Goal: Task Accomplishment & Management: Manage account settings

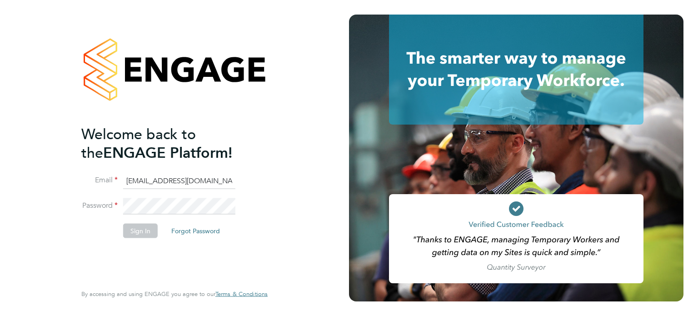
click at [199, 172] on ng-template "Welcome back to the ENGAGE Platform! Email labourdeskmslv@randstadcpe.com Passw…" at bounding box center [169, 186] width 177 height 123
click at [198, 174] on input "labourdeskmslv@randstadcpe.com" at bounding box center [179, 181] width 112 height 16
type input "MSPS@randstadcpe.com"
click at [137, 233] on button "Sign In" at bounding box center [140, 230] width 35 height 15
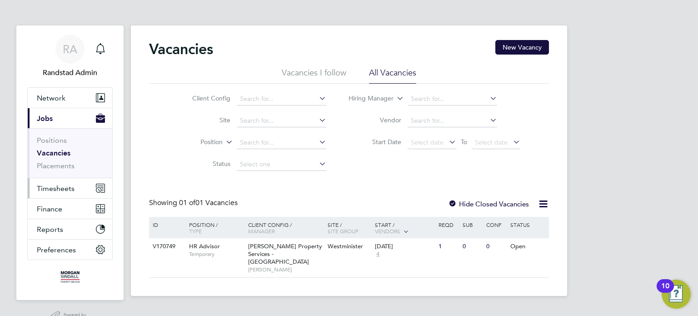
click at [53, 191] on span "Timesheets" at bounding box center [56, 188] width 38 height 9
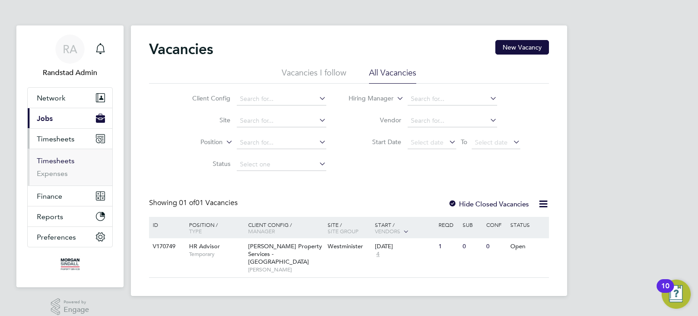
click at [57, 161] on link "Timesheets" at bounding box center [56, 160] width 38 height 9
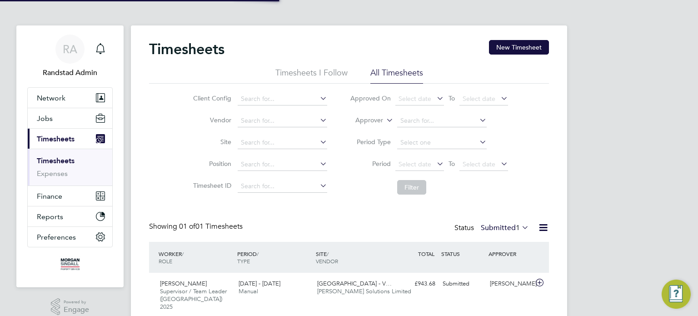
scroll to position [23, 79]
click at [260, 123] on input at bounding box center [283, 121] width 90 height 13
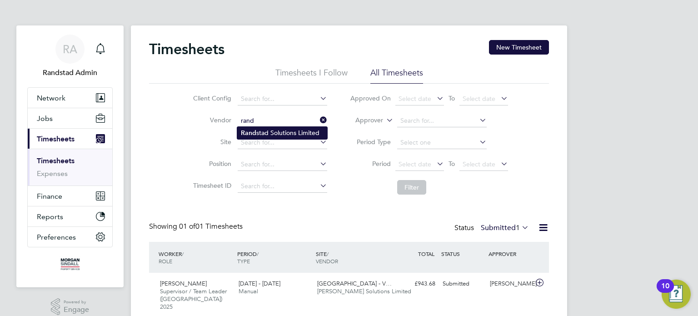
click at [269, 131] on li "Rand stad Solutions Limited" at bounding box center [282, 133] width 90 height 12
type input "Randstad Solutions Limited"
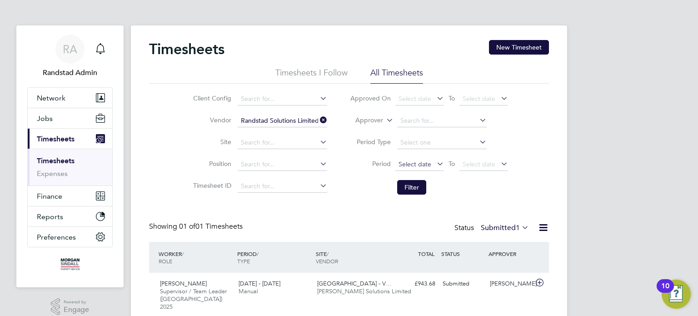
click at [414, 162] on span "Select date" at bounding box center [415, 164] width 33 height 8
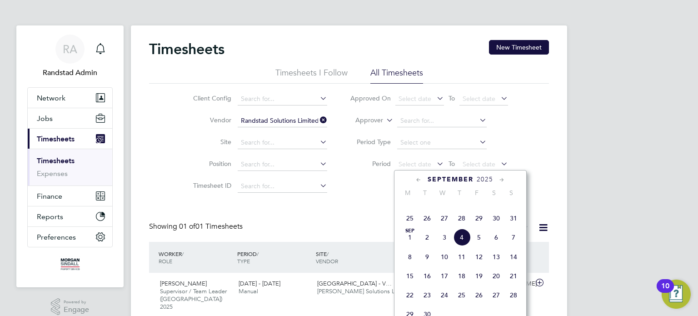
click at [495, 208] on span "23" at bounding box center [496, 198] width 17 height 17
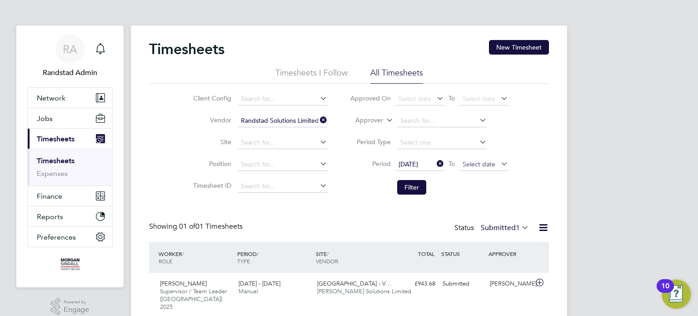
click at [488, 165] on span "Select date" at bounding box center [479, 164] width 33 height 8
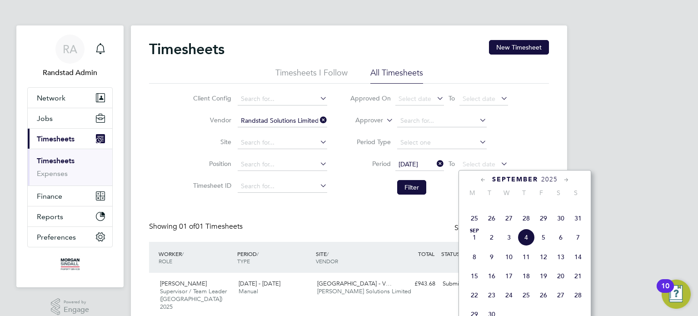
click at [539, 227] on span "29" at bounding box center [543, 218] width 17 height 17
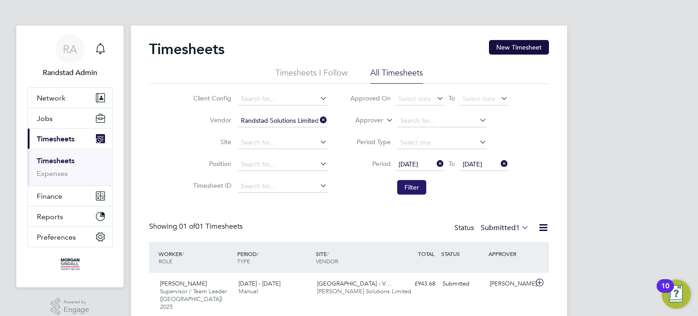
click at [422, 189] on button "Filter" at bounding box center [411, 187] width 29 height 15
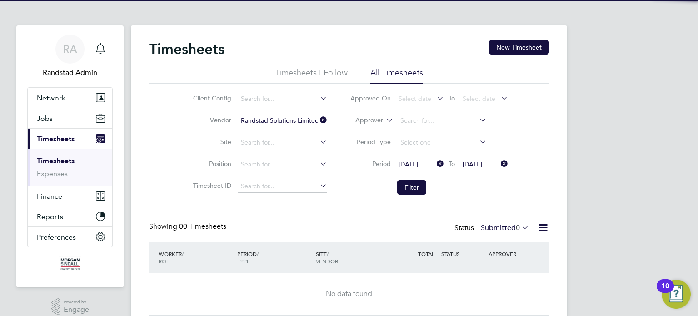
click at [507, 226] on label "Submitted 0" at bounding box center [505, 227] width 48 height 9
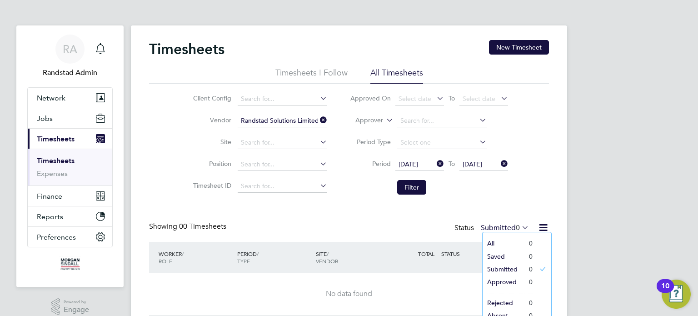
click at [484, 201] on div "Timesheets New Timesheet Timesheets I Follow All Timesheets Client Config Vendo…" at bounding box center [349, 177] width 400 height 275
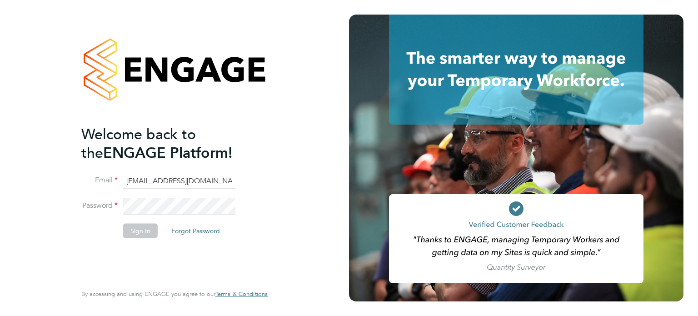
click at [171, 168] on ng-template "Welcome back to the ENGAGE Platform! Email [EMAIL_ADDRESS][DOMAIN_NAME] Passwor…" at bounding box center [169, 186] width 177 height 123
click at [176, 180] on input "MSPS@randstadcpe.com" at bounding box center [179, 181] width 112 height 16
type input "emma.wells@randstad.co.uk"
click at [142, 235] on button "Sign In" at bounding box center [140, 230] width 35 height 15
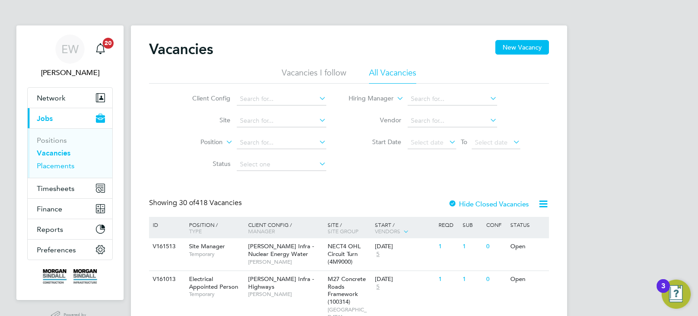
click at [60, 167] on link "Placements" at bounding box center [56, 165] width 38 height 9
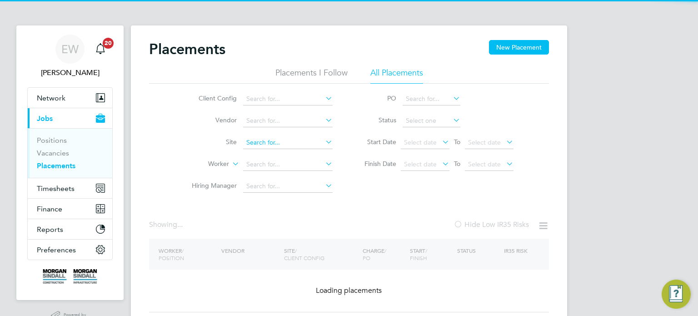
click at [287, 142] on input at bounding box center [288, 142] width 90 height 13
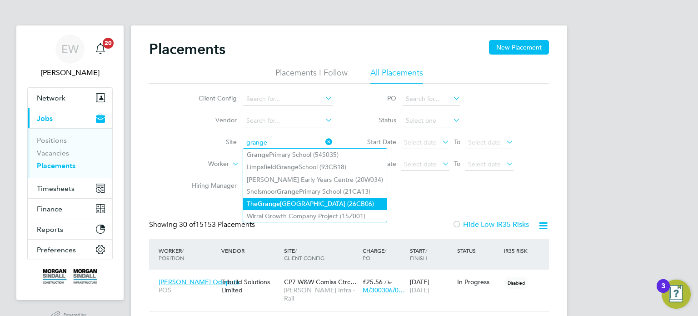
click at [312, 200] on li "The Grange University Hospital (26CB06)" at bounding box center [315, 204] width 144 height 12
type input "The Grange University Hospital (26CB06)"
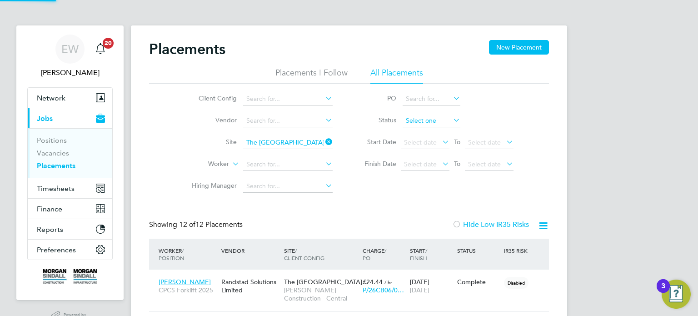
click at [428, 120] on input at bounding box center [432, 121] width 58 height 13
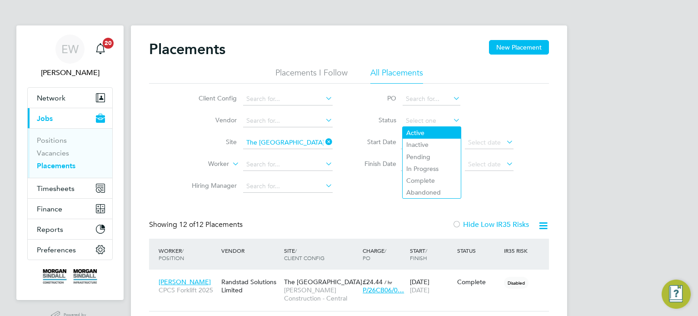
click at [421, 129] on li "Active" at bounding box center [432, 133] width 58 height 12
type input "Active"
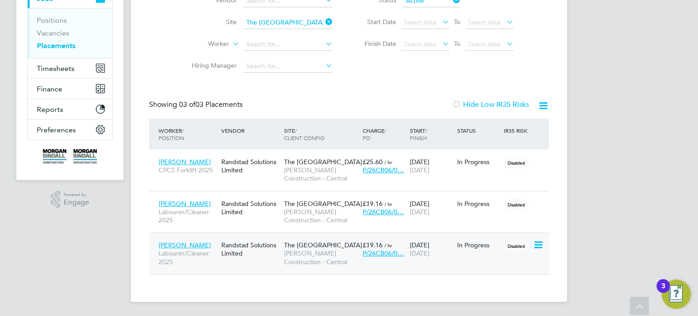
click at [291, 247] on span "The Grange University…" at bounding box center [326, 245] width 85 height 8
click at [255, 255] on div "Randstad Solutions Limited" at bounding box center [250, 248] width 63 height 25
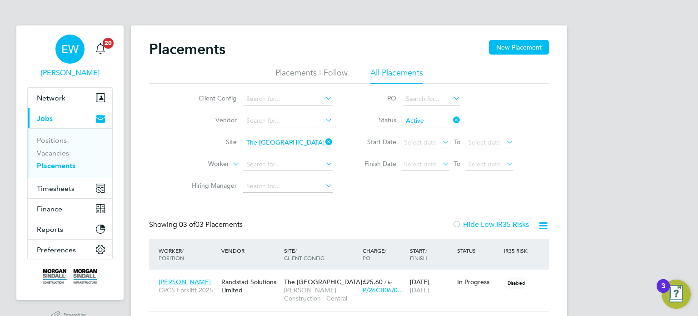
click at [66, 55] on span "EW" at bounding box center [69, 49] width 17 height 12
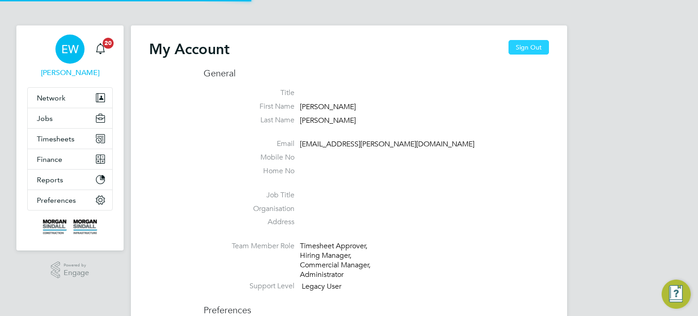
type input "emma.wells@randstad.co.uk"
click at [524, 41] on button "Sign Out" at bounding box center [529, 47] width 40 height 15
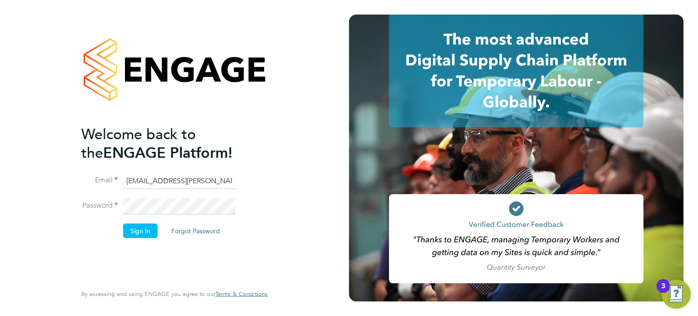
click at [183, 173] on input "emma.wells@randstad.co.uk" at bounding box center [179, 181] width 112 height 16
type input "[EMAIL_ADDRESS][DOMAIN_NAME]"
click at [145, 233] on button "Sign In" at bounding box center [140, 230] width 35 height 15
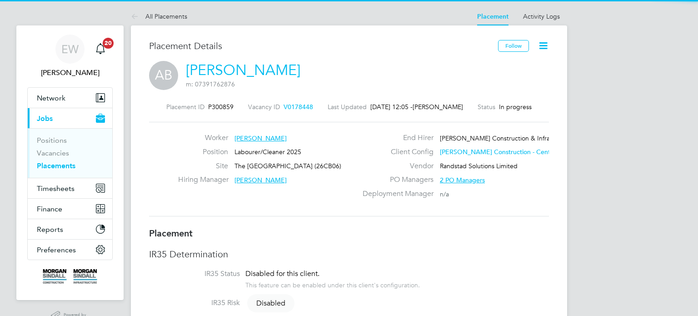
click at [543, 46] on icon at bounding box center [543, 45] width 11 height 11
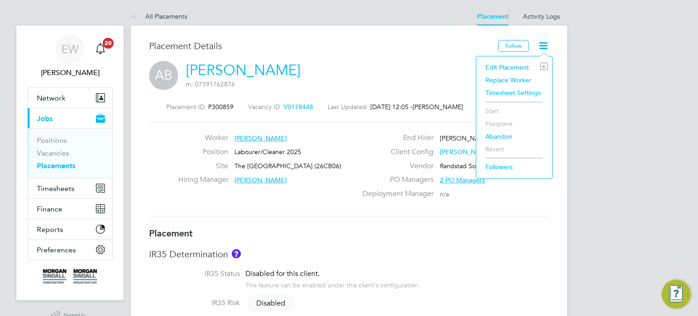
click at [506, 65] on li "Edit Placement e" at bounding box center [514, 67] width 67 height 13
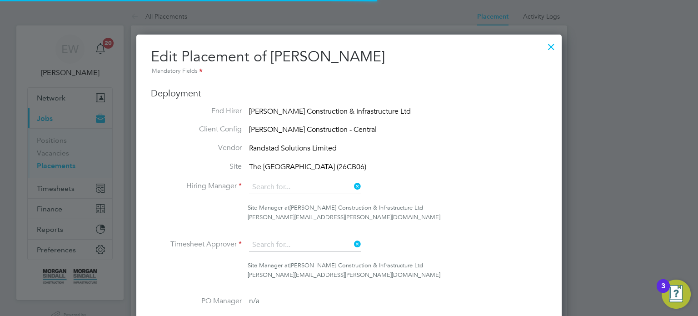
type input "Scott Morris"
type input "13 Aug 2025"
type input "05 Sep 2025"
type input "08:00"
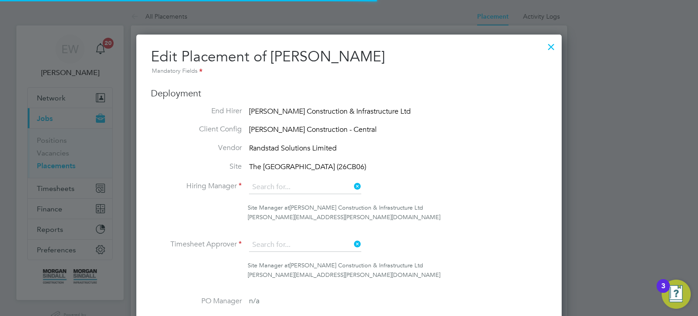
type input "18:00"
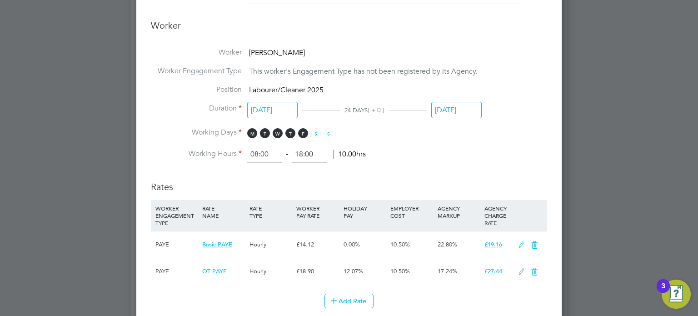
click at [462, 110] on input "05 Sep 2025" at bounding box center [456, 110] width 50 height 17
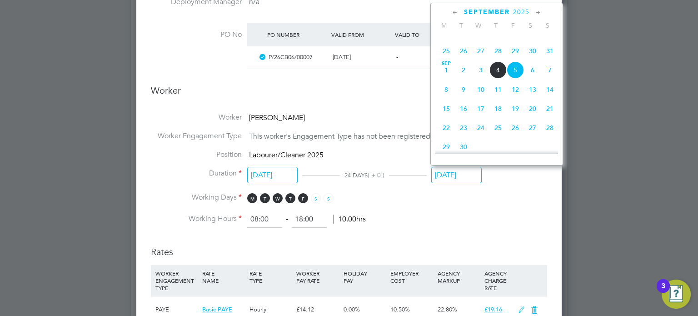
click at [494, 79] on span "4" at bounding box center [497, 69] width 17 height 17
type input "04 Sep 2025"
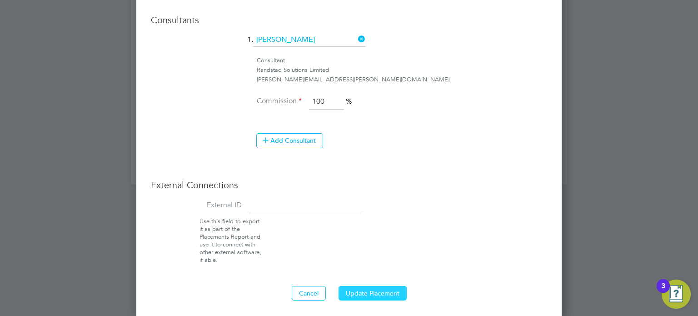
click at [368, 292] on button "Update Placement" at bounding box center [373, 293] width 68 height 15
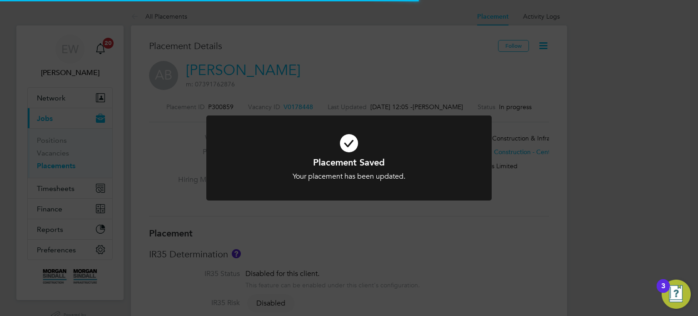
click at [615, 214] on div "Placement Saved Your placement has been updated. Cancel Okay" at bounding box center [349, 158] width 698 height 316
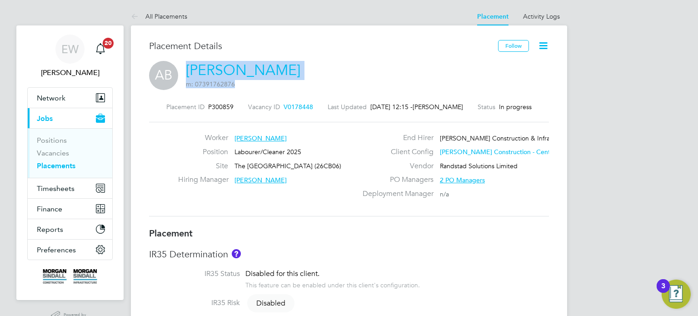
click at [185, 65] on div "AB Abduljeleel Basheer m: 07391762876" at bounding box center [349, 76] width 400 height 31
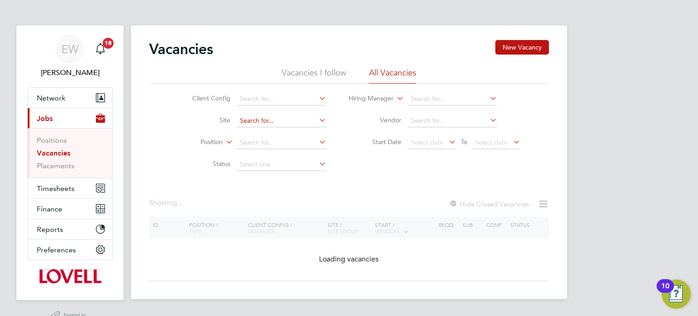
click at [271, 119] on input at bounding box center [282, 121] width 90 height 13
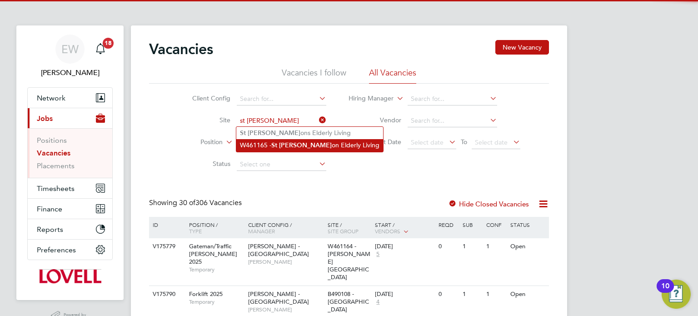
click at [293, 145] on b "Mell" at bounding box center [305, 145] width 53 height 8
type input "W461165 - St Mellon Elderly Living"
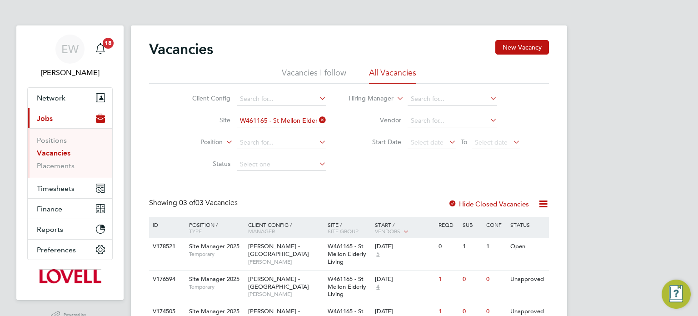
scroll to position [52, 0]
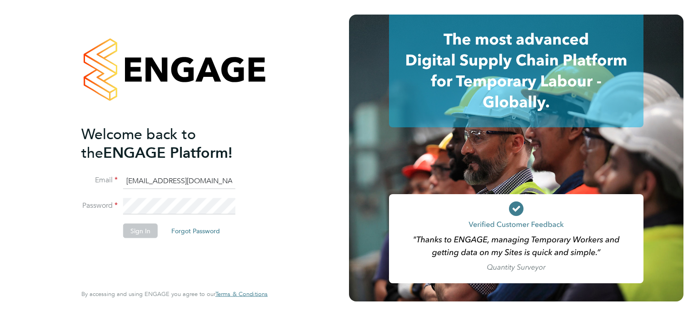
click at [168, 181] on input "[EMAIL_ADDRESS][DOMAIN_NAME]" at bounding box center [179, 181] width 112 height 16
type input "[EMAIL_ADDRESS][PERSON_NAME][DOMAIN_NAME]"
click at [139, 233] on button "Sign In" at bounding box center [140, 230] width 35 height 15
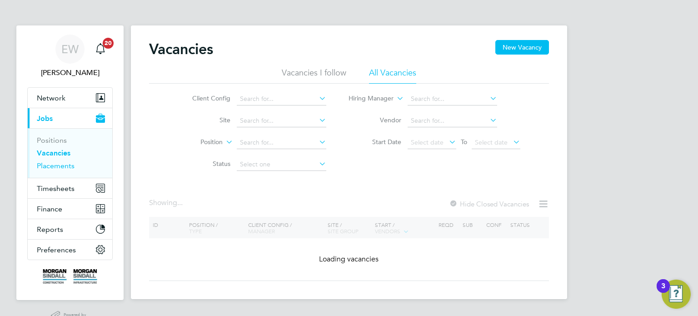
click at [60, 165] on link "Placements" at bounding box center [56, 165] width 38 height 9
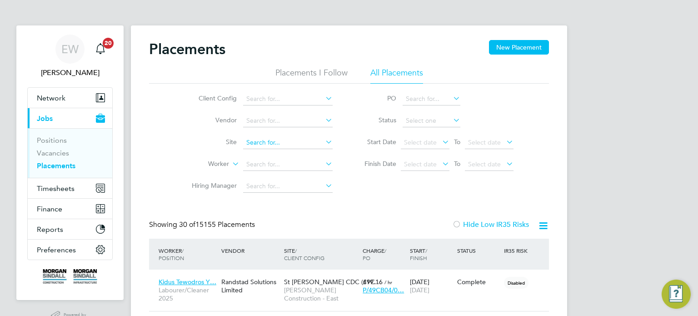
click at [277, 141] on input at bounding box center [288, 142] width 90 height 13
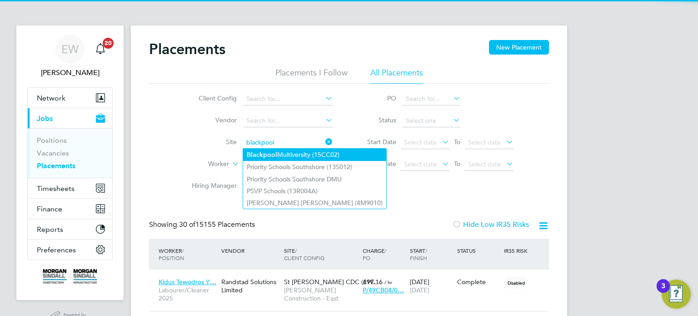
click at [293, 154] on li "Blackpool Multiversity (15CC02)" at bounding box center [314, 155] width 143 height 12
type input "Blackpool Multiversity (15CC02)"
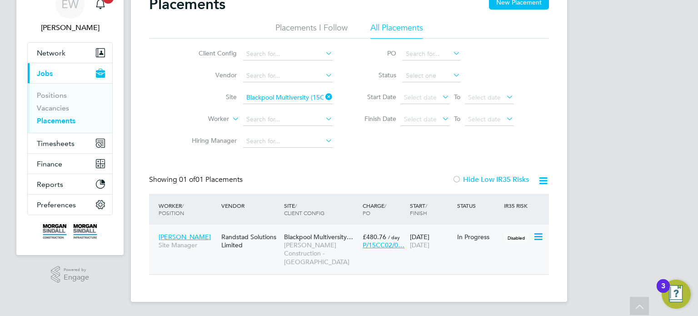
click at [300, 245] on span "[PERSON_NAME] Construction - [GEOGRAPHIC_DATA]" at bounding box center [321, 253] width 74 height 25
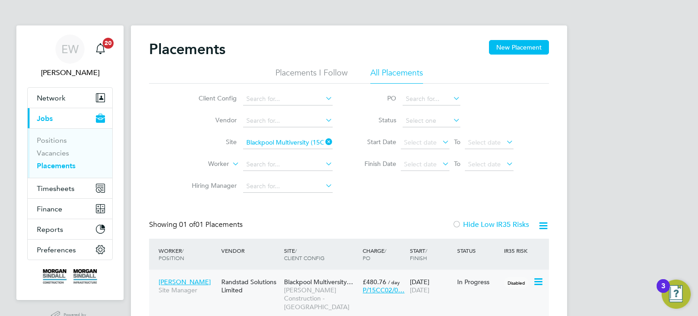
click at [317, 299] on span "[PERSON_NAME] Construction - [GEOGRAPHIC_DATA]" at bounding box center [321, 298] width 74 height 25
click at [51, 64] on link "EW Emma Wells" at bounding box center [69, 57] width 85 height 44
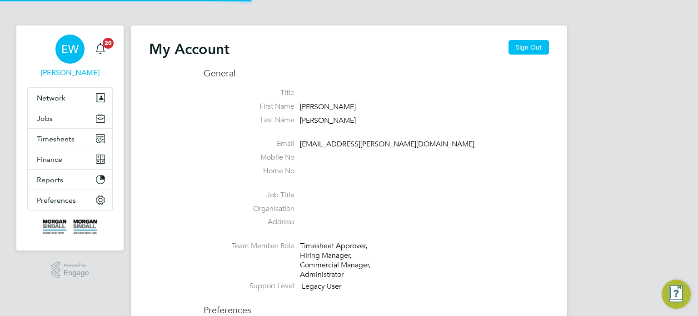
type input "emma.wells@randstad.co.uk"
click at [526, 52] on button "Sign Out" at bounding box center [529, 47] width 40 height 15
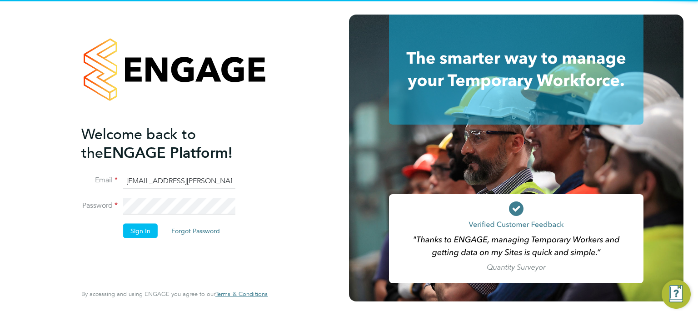
click at [173, 176] on input "emma.wells@randstad.co.uk" at bounding box center [179, 181] width 112 height 16
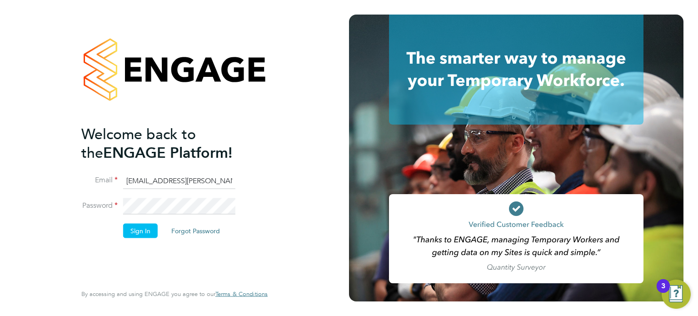
type input "labourdeskmslv@randstadcpe.com"
click at [143, 233] on button "Sign In" at bounding box center [140, 230] width 35 height 15
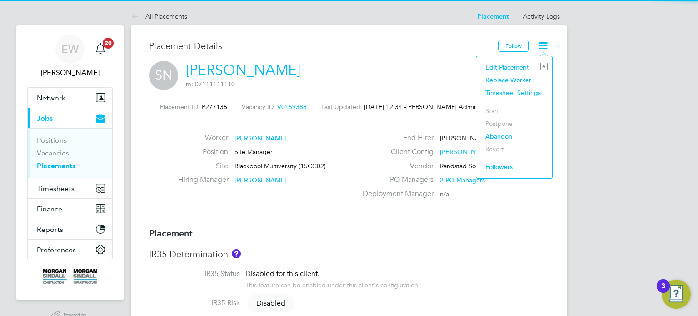
click at [509, 63] on li "Edit Placement e" at bounding box center [514, 67] width 67 height 13
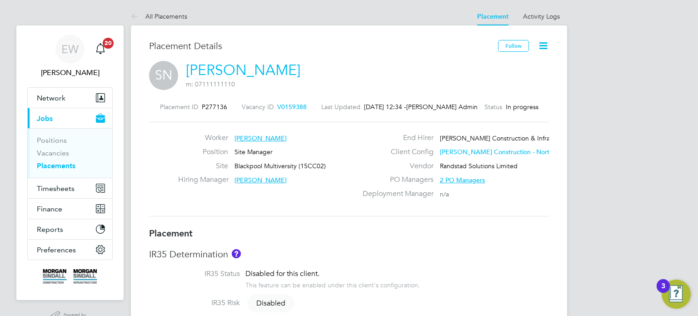
type input "[PERSON_NAME]"
type input "[DATE]"
type input "08:00"
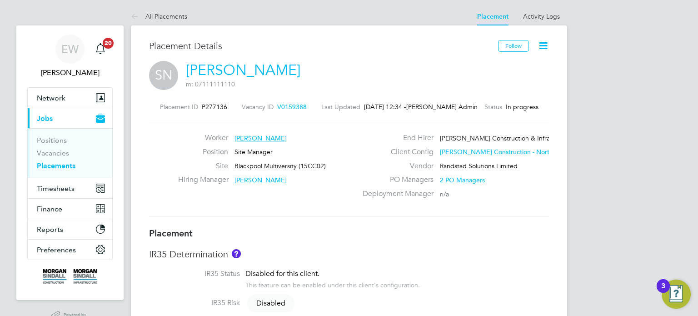
type input "18:00"
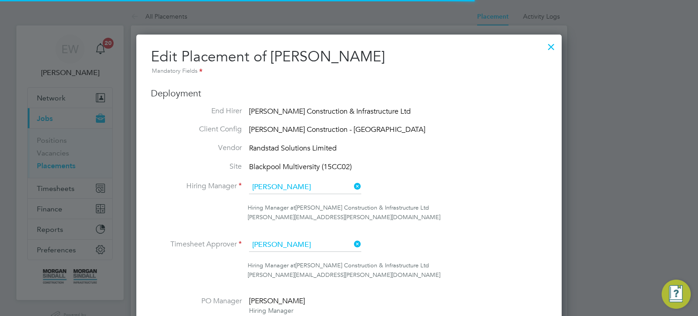
scroll to position [47, 5]
click at [552, 46] on div at bounding box center [551, 44] width 16 height 16
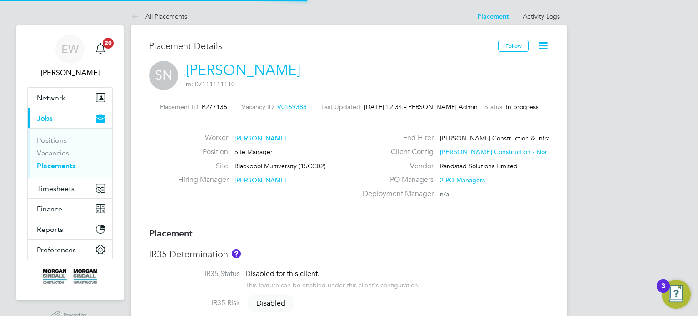
click at [546, 50] on icon at bounding box center [543, 45] width 11 height 11
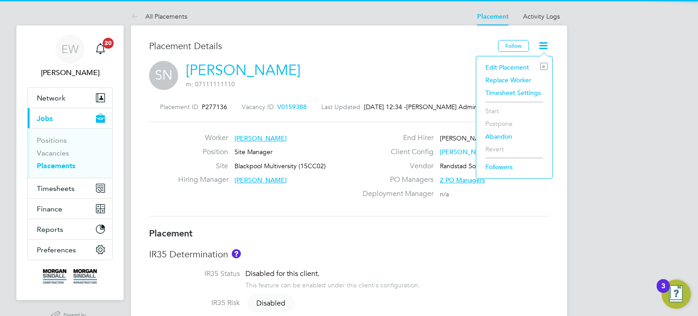
click at [508, 95] on li "Timesheet Settings" at bounding box center [514, 92] width 67 height 13
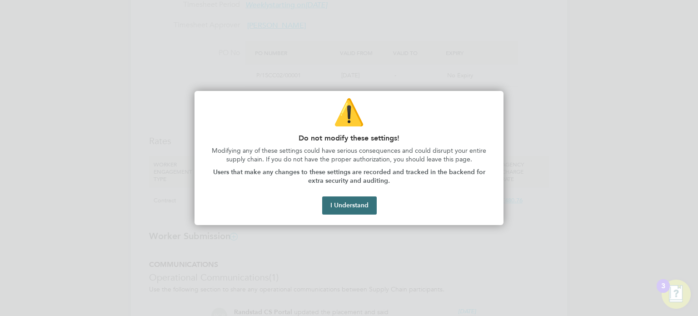
click at [345, 206] on button "I Understand" at bounding box center [349, 205] width 55 height 18
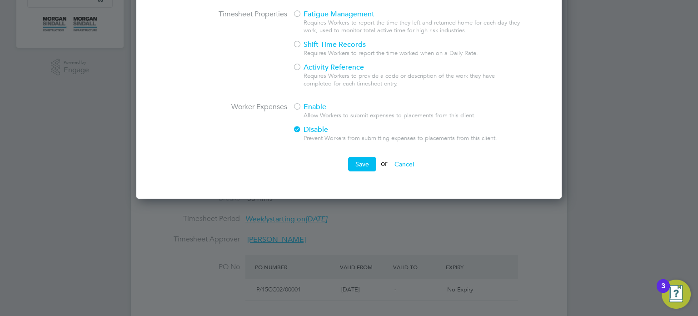
click at [302, 113] on div "Enable Allow Workers to submit expenses to placements from this client. Disable…" at bounding box center [409, 124] width 232 height 45
click at [299, 108] on div at bounding box center [297, 107] width 9 height 9
click at [361, 164] on button "Save" at bounding box center [362, 164] width 28 height 15
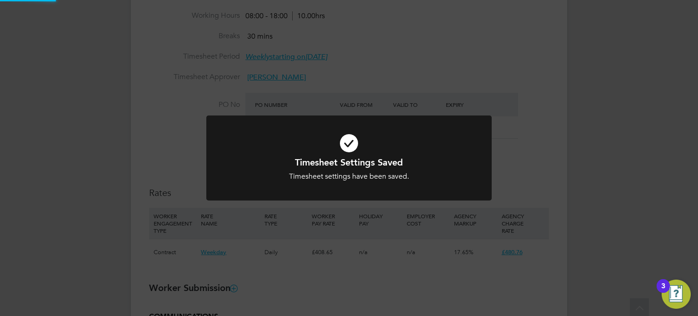
click at [629, 223] on div "Timesheet Settings Saved Timesheet settings have been saved. Cancel Okay" at bounding box center [349, 158] width 698 height 316
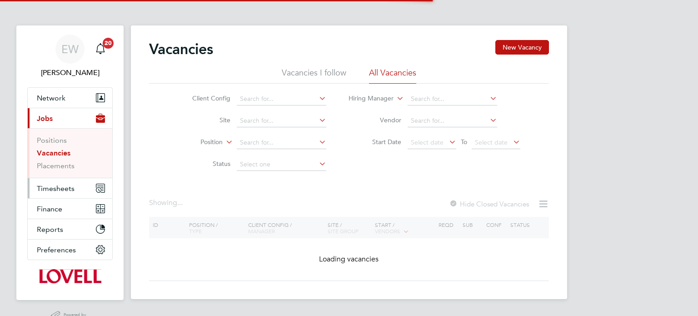
click at [64, 188] on span "Timesheets" at bounding box center [56, 188] width 38 height 9
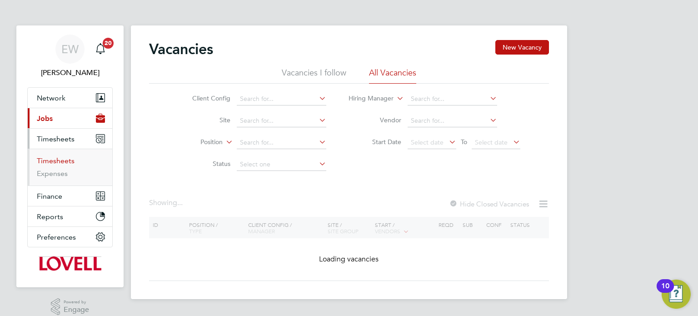
click at [58, 160] on link "Timesheets" at bounding box center [56, 160] width 38 height 9
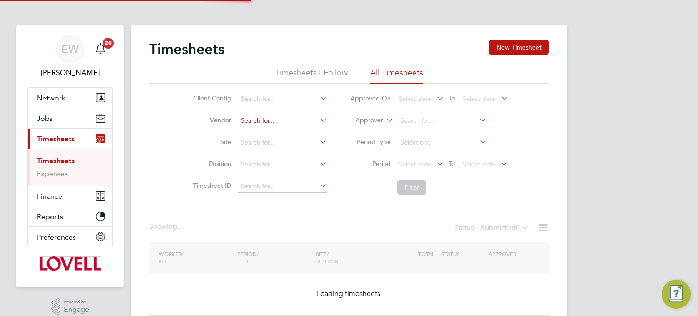
click at [265, 120] on input at bounding box center [283, 121] width 90 height 13
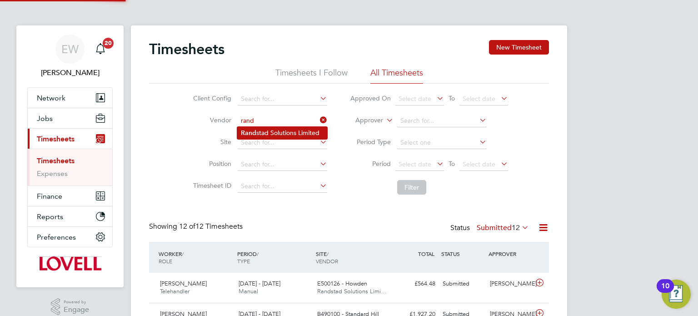
click at [279, 129] on li "Rand stad Solutions Limited" at bounding box center [282, 133] width 90 height 12
type input "Randstad Solutions Limited"
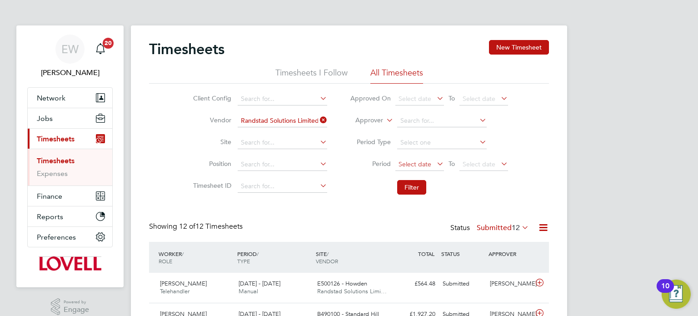
click at [414, 162] on span "Select date" at bounding box center [415, 164] width 33 height 8
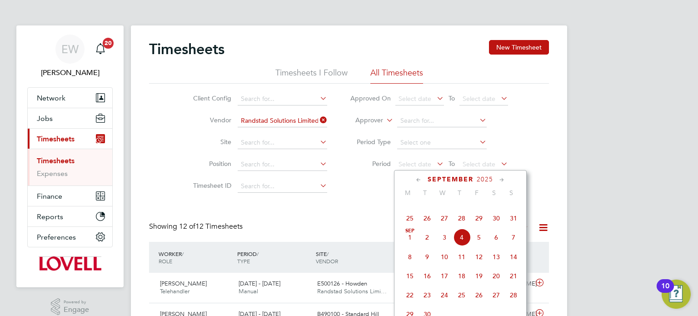
click at [501, 208] on span "23" at bounding box center [496, 198] width 17 height 17
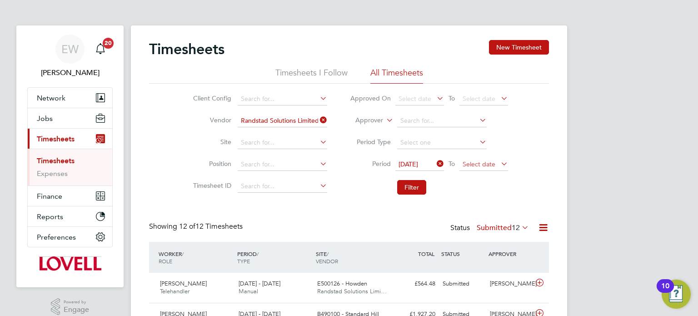
click at [486, 164] on span "Select date" at bounding box center [479, 164] width 33 height 8
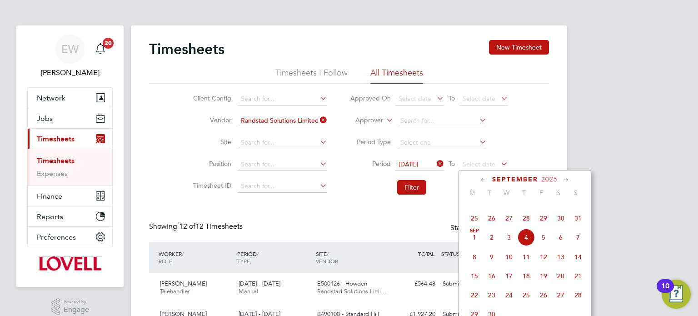
click at [542, 227] on span "29" at bounding box center [543, 218] width 17 height 17
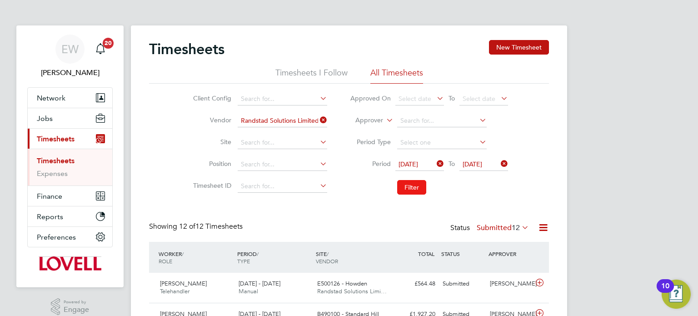
click at [417, 185] on button "Filter" at bounding box center [411, 187] width 29 height 15
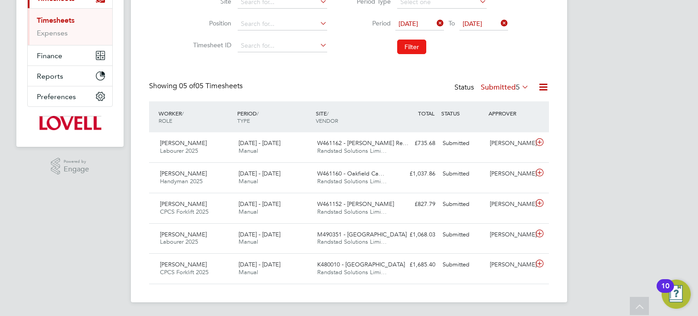
click at [425, 45] on button "Filter" at bounding box center [411, 47] width 29 height 15
click at [503, 272] on div "[PERSON_NAME] CPCS Forklift 2025 [DATE] - [DATE] [DATE] - [DATE] Manual K480010…" at bounding box center [349, 268] width 400 height 30
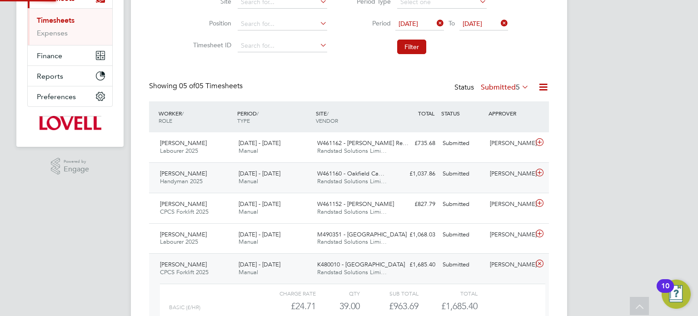
scroll to position [254, 0]
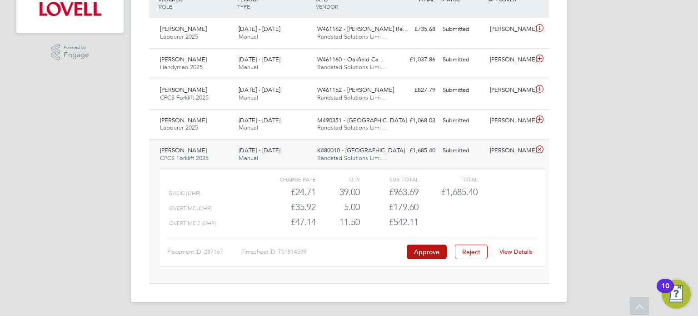
click at [478, 157] on div "Submitted" at bounding box center [462, 150] width 47 height 15
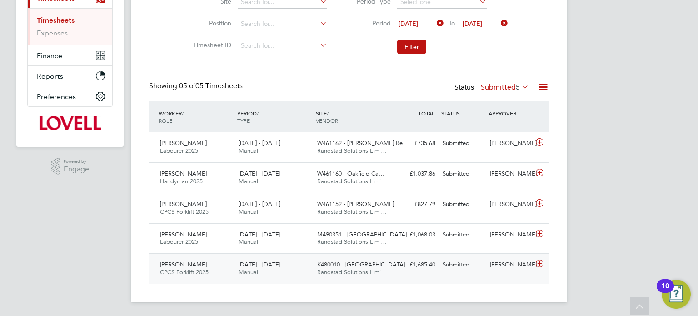
click at [513, 270] on div "[PERSON_NAME]" at bounding box center [509, 264] width 47 height 15
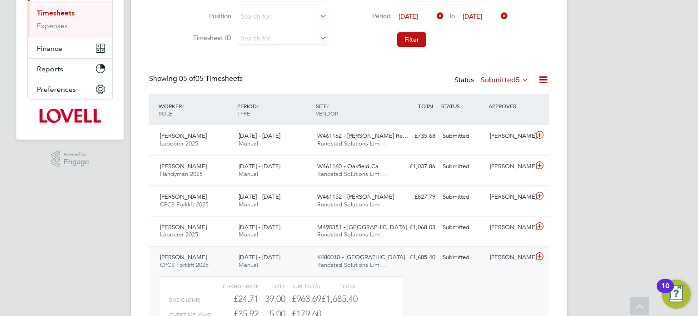
scroll to position [4, 4]
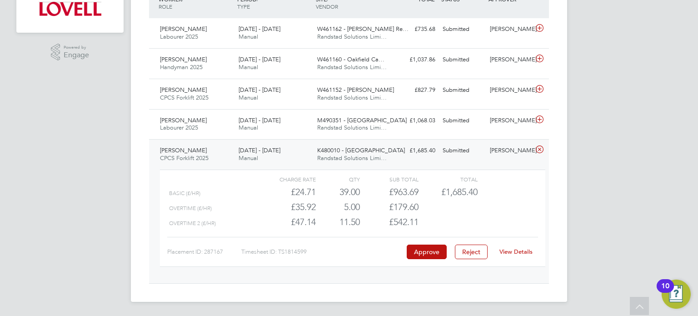
click at [505, 155] on div "[PERSON_NAME]" at bounding box center [509, 150] width 47 height 15
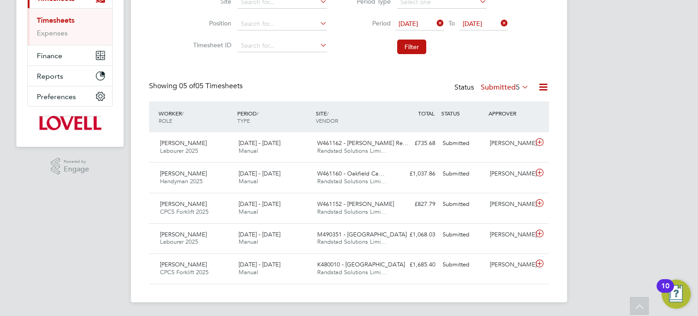
click at [502, 88] on label "Submitted 5" at bounding box center [505, 87] width 48 height 9
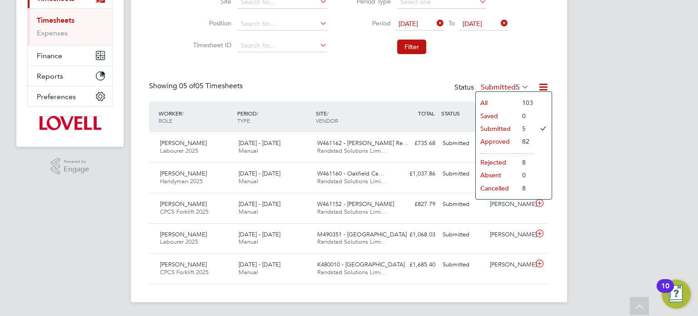
click at [576, 131] on div "EW Emma Wells Notifications 20 Applications: Network Team Members Businesses Si…" at bounding box center [349, 88] width 698 height 457
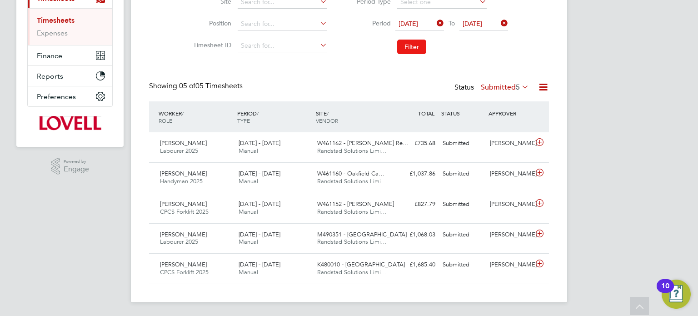
click at [412, 42] on button "Filter" at bounding box center [411, 47] width 29 height 15
click at [404, 50] on button "Filter" at bounding box center [411, 47] width 29 height 15
click at [469, 267] on div "Submitted" at bounding box center [462, 264] width 47 height 15
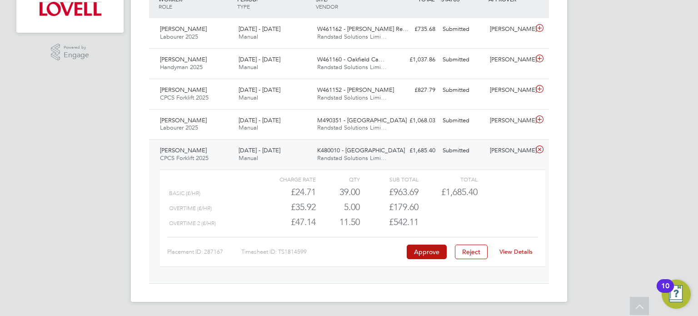
click at [488, 162] on div "Daniel Grama CPCS Forklift 2025 23 - 29 Aug 2025 23 - 29 Aug 2025 Manual K48001…" at bounding box center [349, 211] width 400 height 144
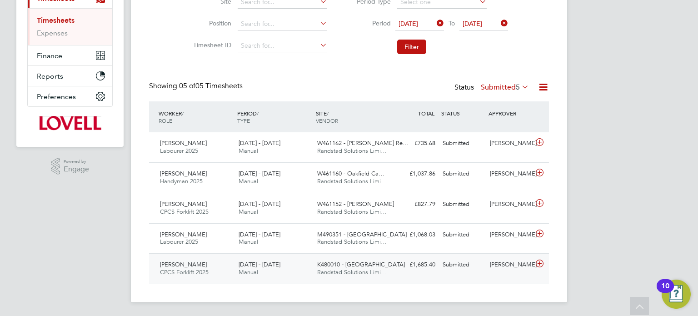
click at [487, 267] on div "Dan Byng" at bounding box center [509, 264] width 47 height 15
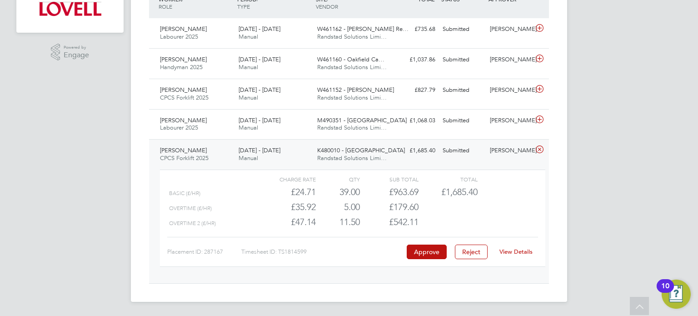
click at [518, 252] on link "View Details" at bounding box center [515, 252] width 33 height 8
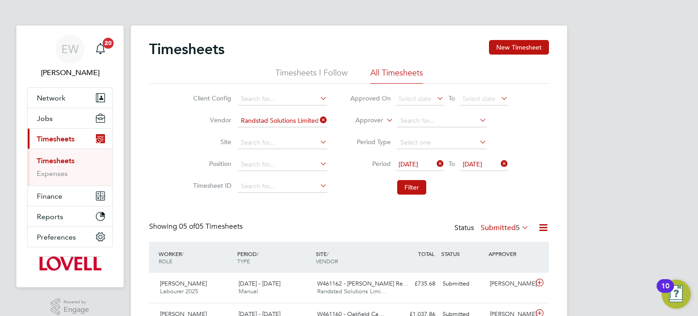
click at [318, 124] on icon at bounding box center [318, 120] width 0 height 13
click at [401, 184] on button "Filter" at bounding box center [411, 187] width 29 height 15
click at [418, 194] on button "Filter" at bounding box center [411, 187] width 29 height 15
click at [44, 112] on button "Jobs" at bounding box center [70, 118] width 85 height 20
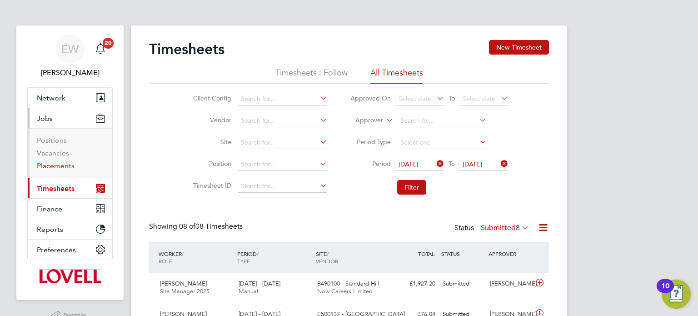
click at [71, 166] on link "Placements" at bounding box center [56, 165] width 38 height 9
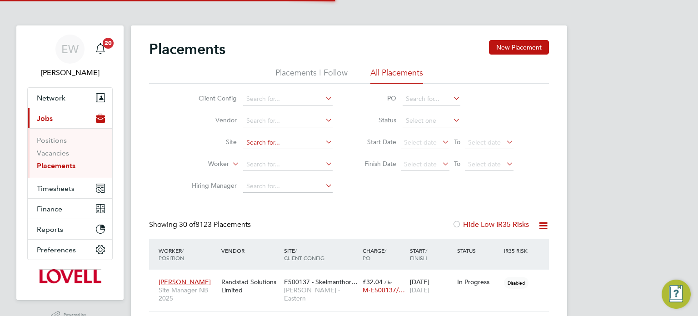
click at [272, 142] on input at bounding box center [288, 142] width 90 height 13
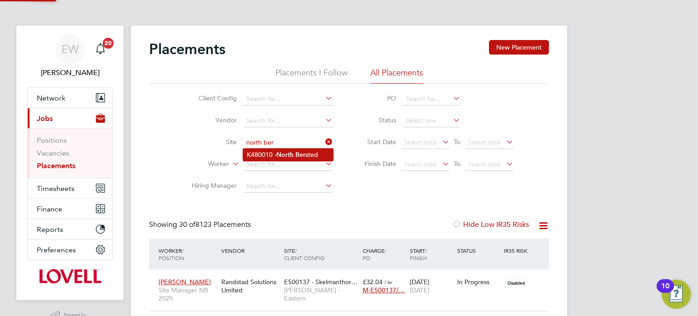
click at [287, 152] on b "North" at bounding box center [284, 155] width 17 height 8
type input "K480010 - [GEOGRAPHIC_DATA]"
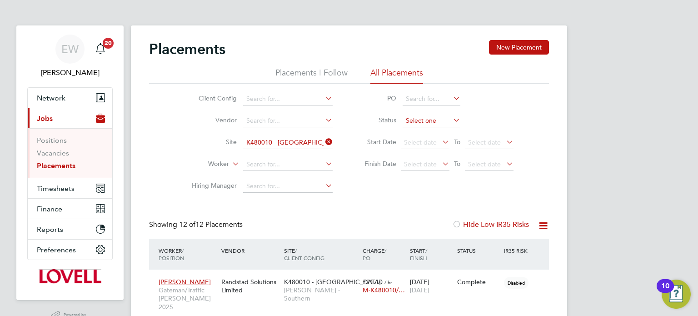
click at [423, 125] on input at bounding box center [432, 121] width 58 height 13
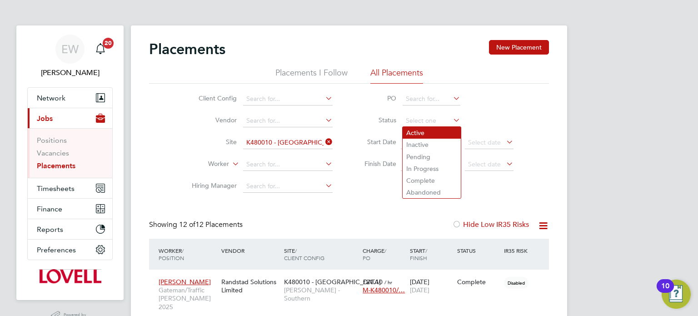
click at [415, 132] on li "Active" at bounding box center [432, 133] width 58 height 12
type input "Active"
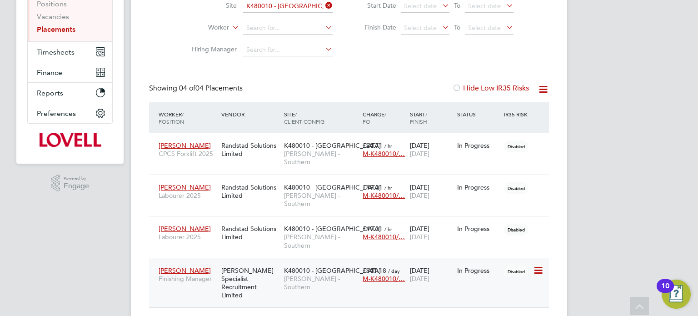
click at [280, 262] on div "[PERSON_NAME] Specialist Recruitment Limited" at bounding box center [250, 283] width 63 height 42
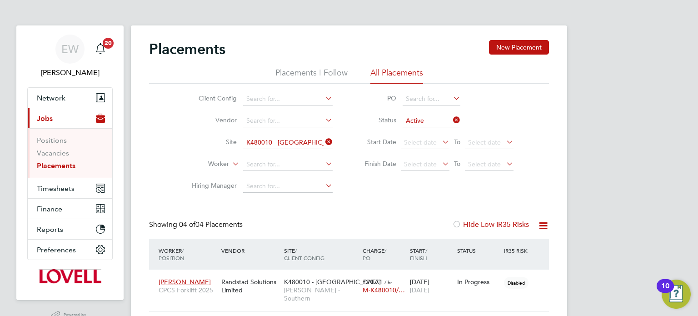
click at [50, 147] on li "Positions" at bounding box center [71, 142] width 68 height 13
click at [57, 150] on link "Vacancies" at bounding box center [53, 153] width 32 height 9
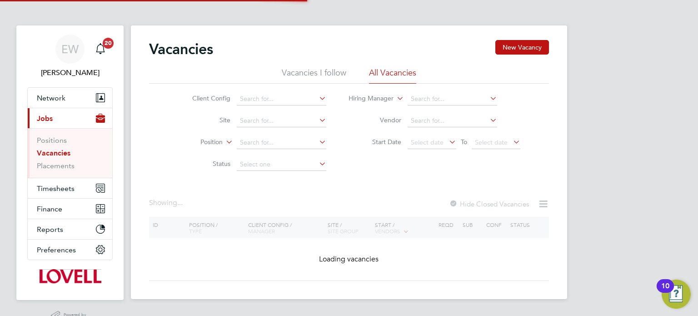
click at [527, 56] on div "Vacancies New Vacancy" at bounding box center [349, 53] width 400 height 27
click at [510, 49] on button "New Vacancy" at bounding box center [522, 47] width 54 height 15
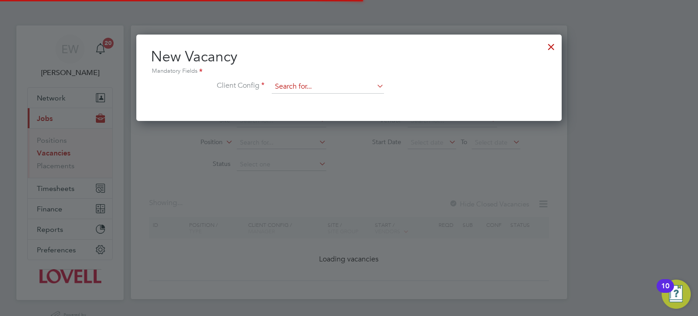
scroll to position [86, 426]
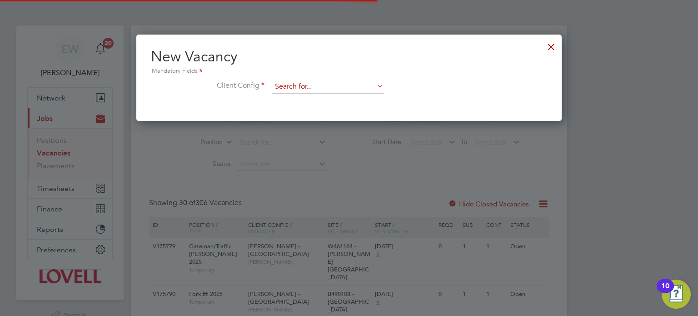
click at [327, 81] on input at bounding box center [328, 87] width 112 height 14
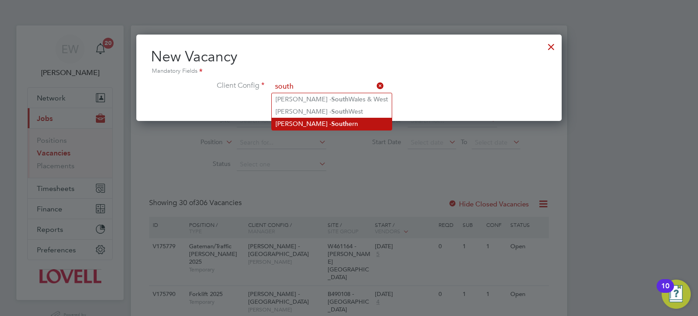
click at [309, 128] on li "Lovell - South ern" at bounding box center [332, 124] width 120 height 12
type input "[PERSON_NAME] - Southern"
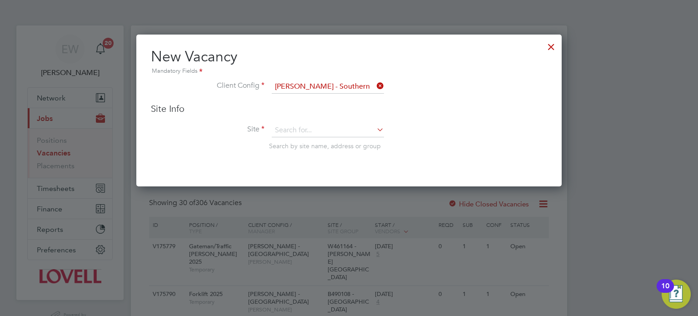
scroll to position [151, 426]
click at [299, 131] on input at bounding box center [328, 131] width 112 height 14
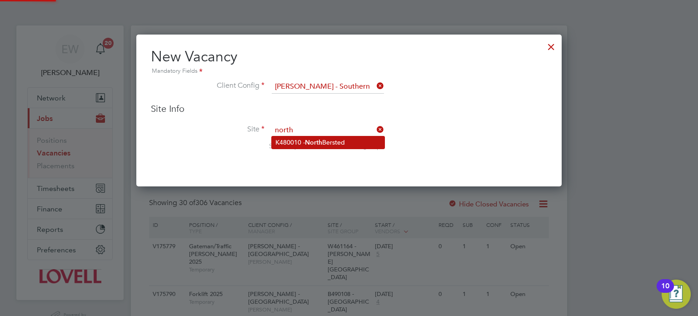
click at [304, 139] on li "K480010 - North Bersted" at bounding box center [328, 142] width 113 height 12
type input "K480010 - [GEOGRAPHIC_DATA]"
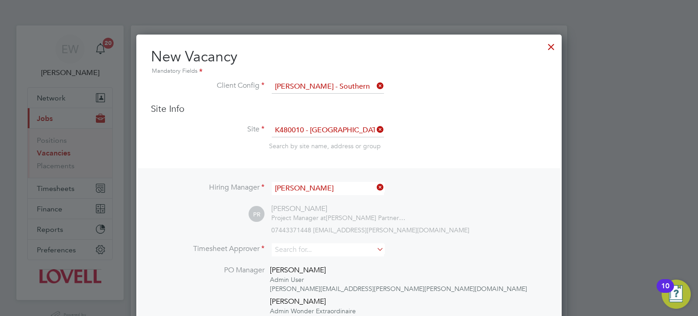
scroll to position [5, 5]
click at [308, 182] on input "Phil Reedman" at bounding box center [328, 188] width 112 height 13
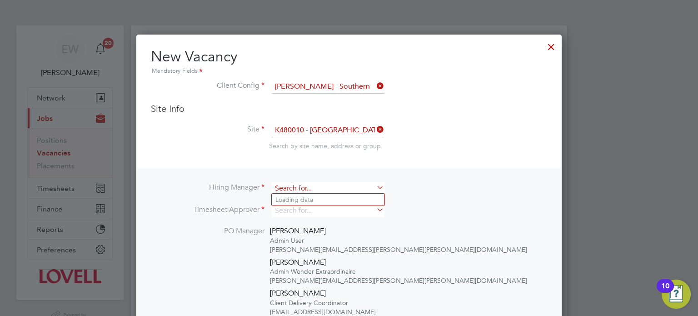
scroll to position [459, 426]
click at [308, 182] on input at bounding box center [328, 188] width 112 height 13
click at [299, 205] on li "Dan Byng" at bounding box center [328, 200] width 113 height 12
type input "[PERSON_NAME]"
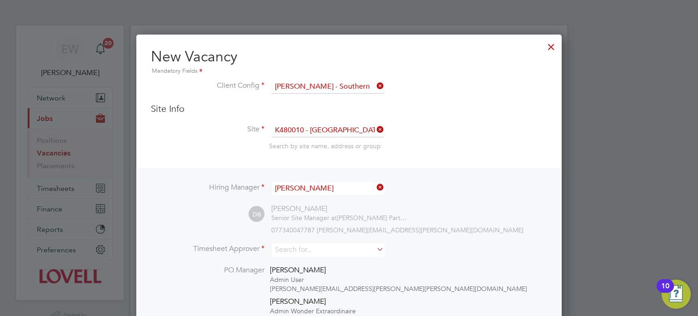
scroll to position [499, 426]
click at [304, 251] on input at bounding box center [328, 249] width 112 height 13
click at [311, 257] on li "Dan Byng" at bounding box center [328, 262] width 113 height 12
type input "[PERSON_NAME]"
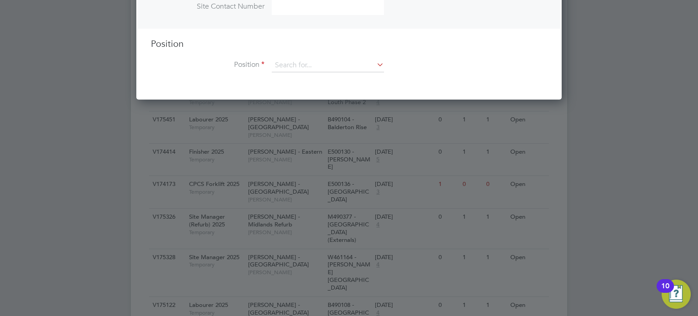
scroll to position [493, 0]
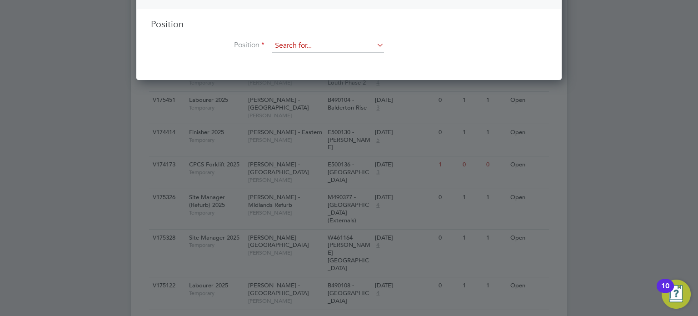
click at [314, 48] on input at bounding box center [328, 46] width 112 height 14
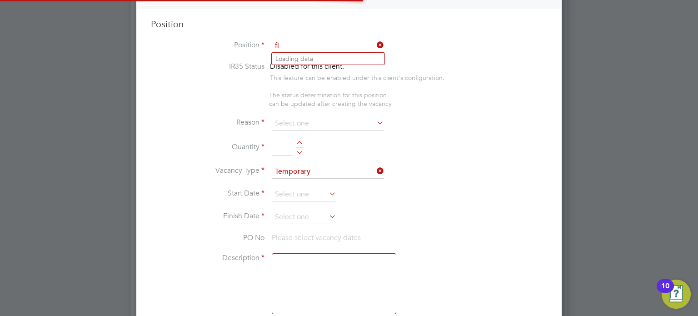
scroll to position [1425, 426]
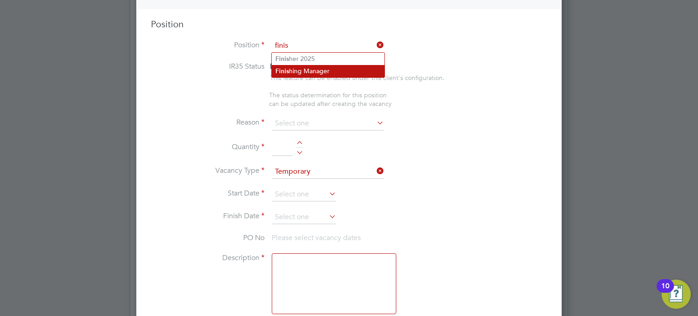
type input "Finishing Manager"
type textarea "Finishing Manager Duties"
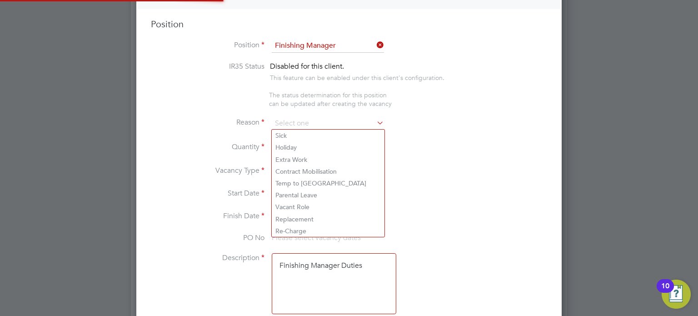
scroll to position [27, 47]
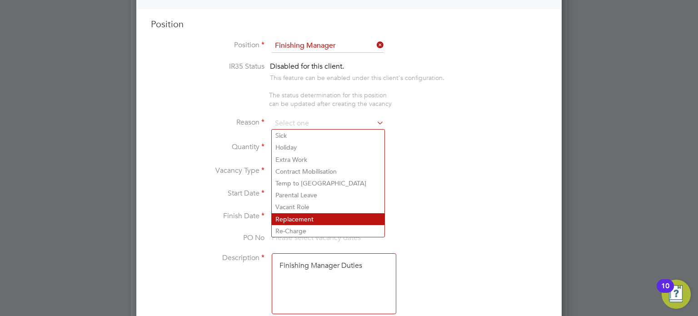
click at [289, 221] on li "Replacement" at bounding box center [328, 219] width 113 height 12
type input "Replacement"
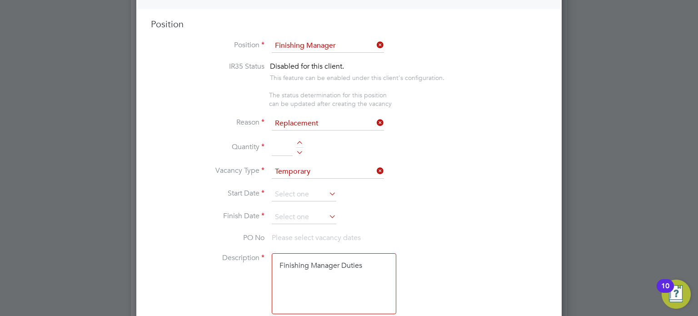
click at [298, 151] on div at bounding box center [300, 151] width 8 height 6
type input "1"
click at [280, 195] on input at bounding box center [304, 195] width 65 height 14
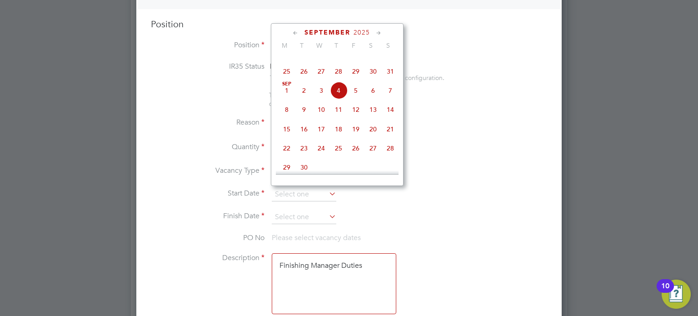
click at [289, 138] on span "15" at bounding box center [286, 128] width 17 height 17
type input "15 Sep 2025"
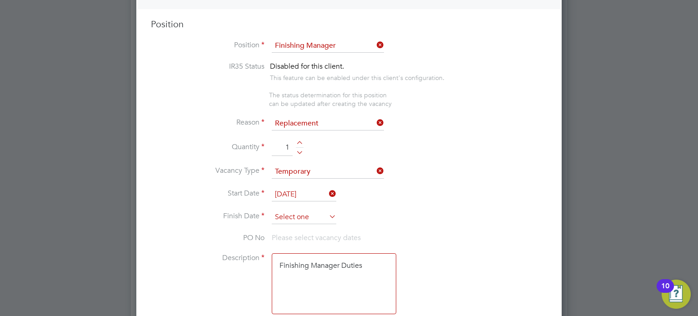
click at [293, 215] on input at bounding box center [304, 217] width 65 height 14
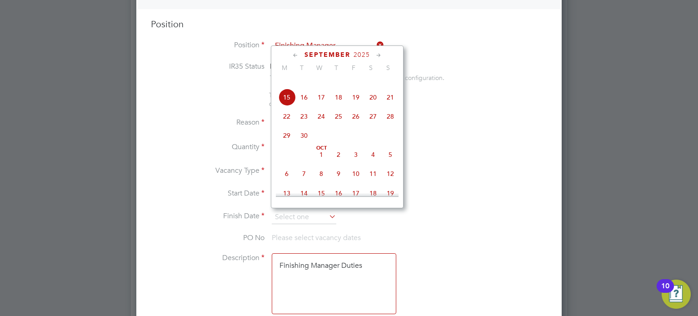
scroll to position [337, 0]
click at [357, 163] on span "3" at bounding box center [355, 153] width 17 height 17
type input "[DATE]"
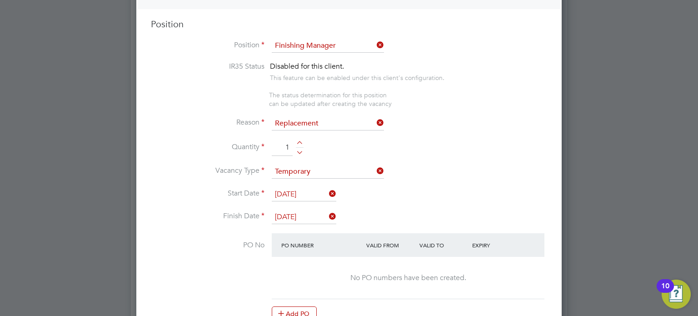
scroll to position [1204, 0]
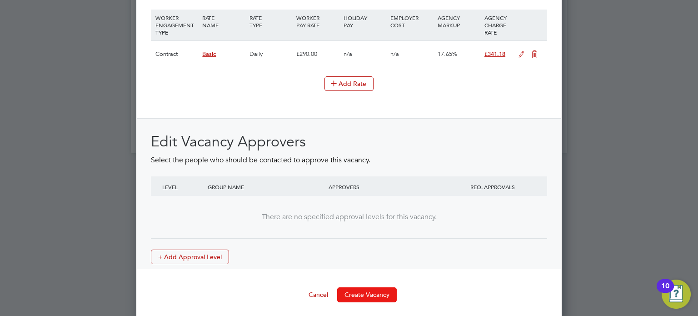
click at [349, 287] on button "Create Vacancy" at bounding box center [367, 294] width 60 height 15
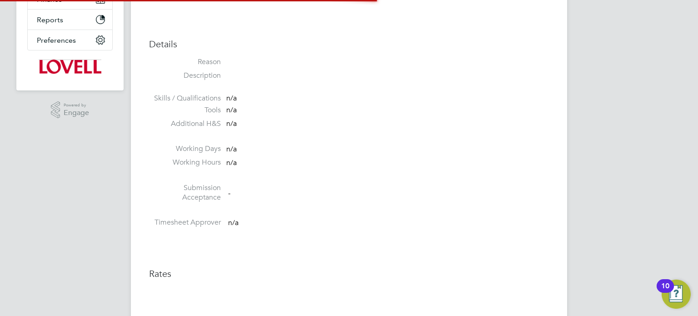
scroll to position [15, 196]
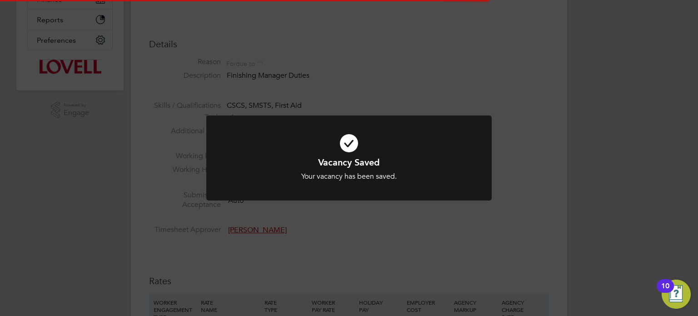
click at [634, 185] on div "Vacancy Saved Your vacancy has been saved. Cancel Okay" at bounding box center [349, 158] width 698 height 316
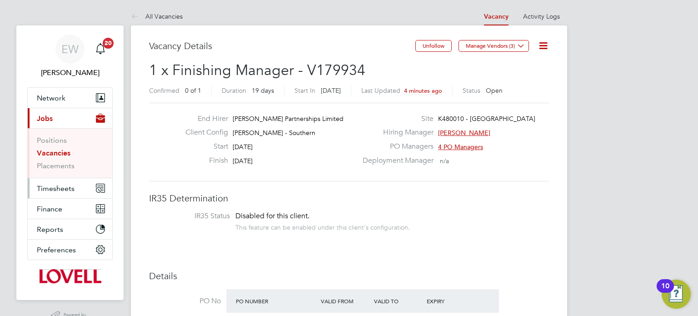
click at [53, 186] on span "Timesheets" at bounding box center [56, 188] width 38 height 9
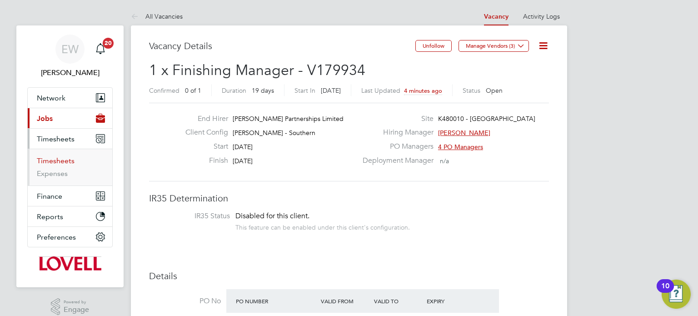
click at [55, 159] on link "Timesheets" at bounding box center [56, 160] width 38 height 9
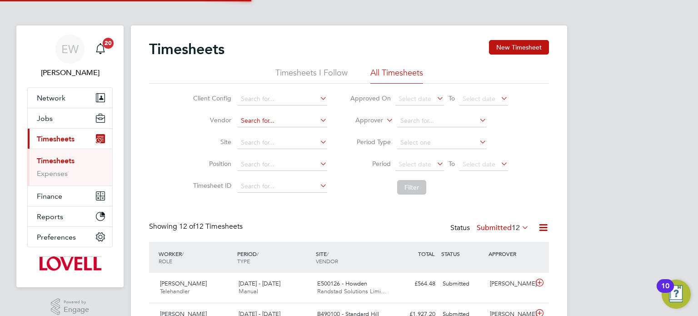
scroll to position [23, 79]
click at [270, 116] on input at bounding box center [283, 121] width 90 height 13
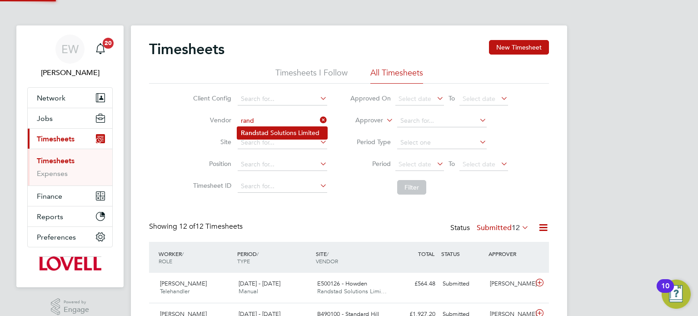
click at [289, 135] on li "Rand stad Solutions Limited" at bounding box center [282, 133] width 90 height 12
type input "Randstad Solutions Limited"
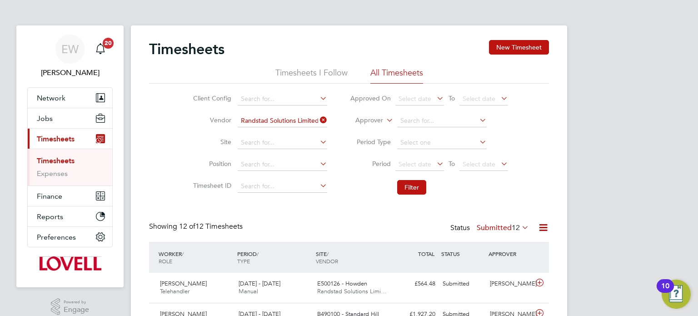
click at [435, 167] on icon at bounding box center [435, 163] width 0 height 13
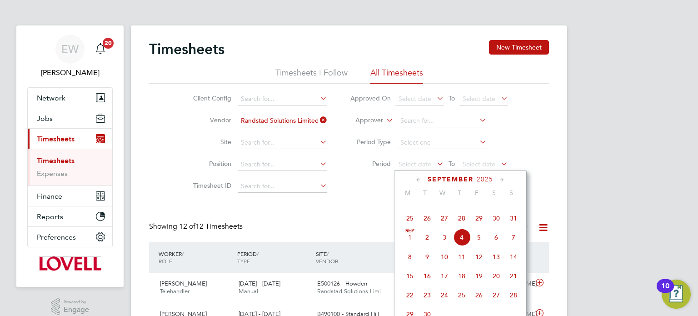
click at [497, 208] on span "23" at bounding box center [496, 198] width 17 height 17
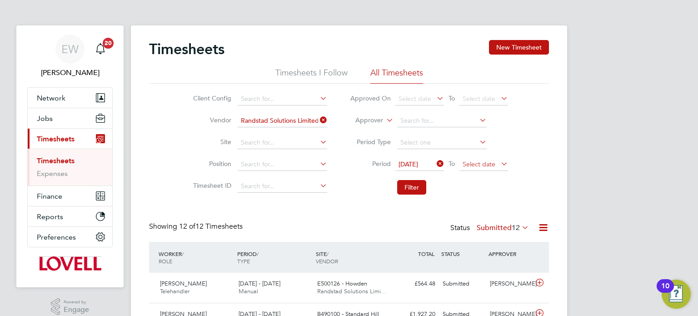
click at [485, 159] on span "Select date" at bounding box center [483, 165] width 49 height 12
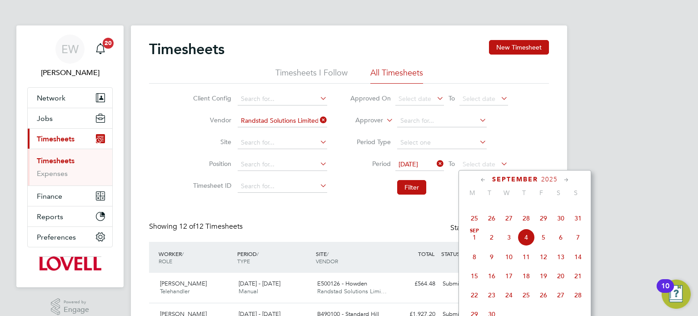
click at [542, 227] on span "29" at bounding box center [543, 218] width 17 height 17
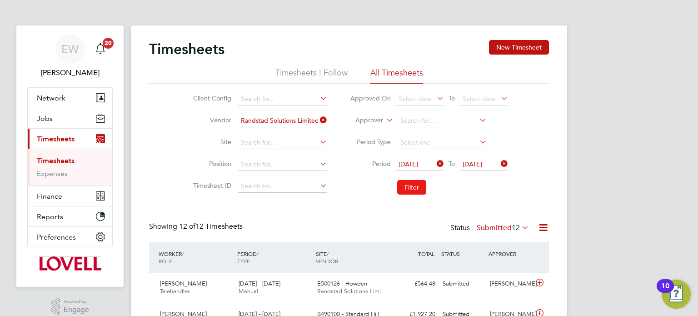
click at [418, 187] on button "Filter" at bounding box center [411, 187] width 29 height 15
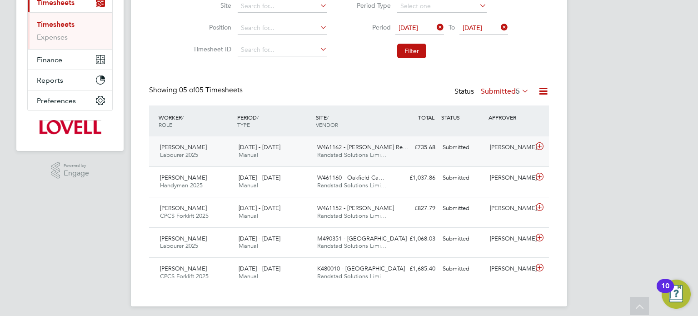
click at [424, 141] on div "£735.68 Submitted" at bounding box center [415, 147] width 47 height 15
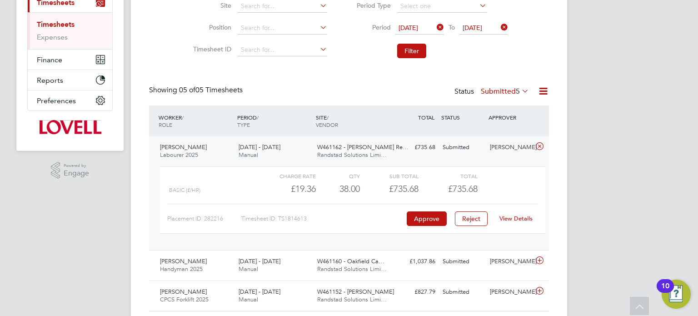
click at [463, 145] on div "Submitted" at bounding box center [462, 147] width 47 height 15
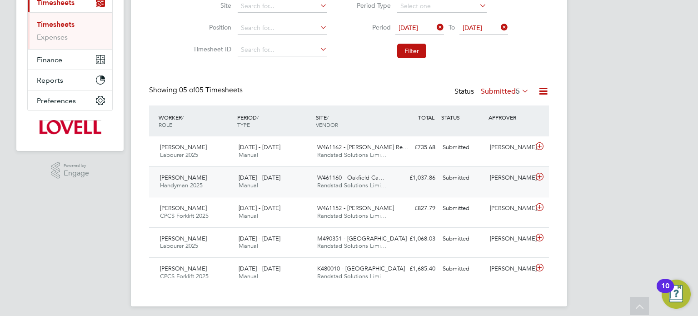
click at [478, 175] on div "Submitted" at bounding box center [462, 177] width 47 height 15
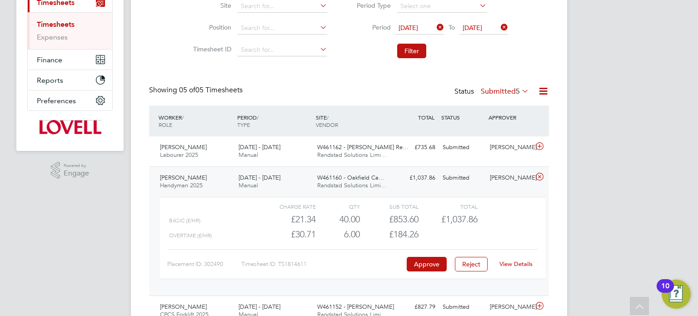
click at [484, 181] on div "Submitted" at bounding box center [462, 177] width 47 height 15
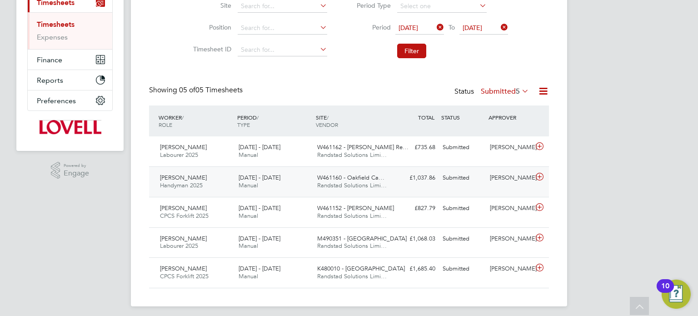
click at [484, 181] on div "Submitted" at bounding box center [462, 177] width 47 height 15
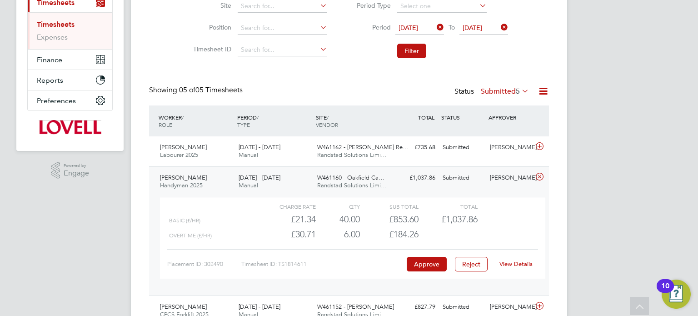
click at [484, 181] on div "Submitted" at bounding box center [462, 177] width 47 height 15
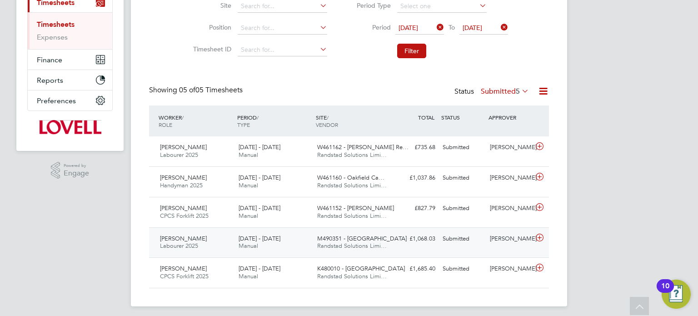
click at [504, 243] on div "Wayne Bromage" at bounding box center [509, 238] width 47 height 15
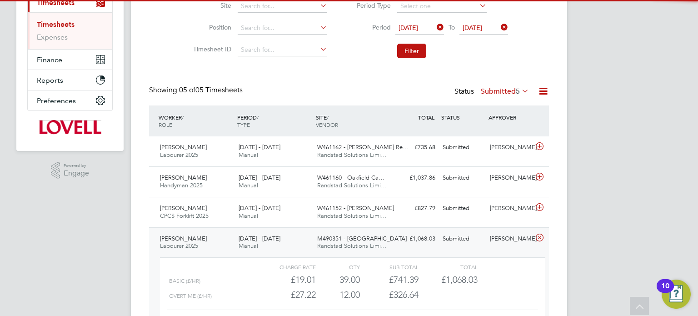
click at [492, 227] on div "Peter Frederick Nnabuike Labourer 2025 23 - 29 Aug 2025 23 - 29 Aug 2025 Manual…" at bounding box center [349, 291] width 400 height 129
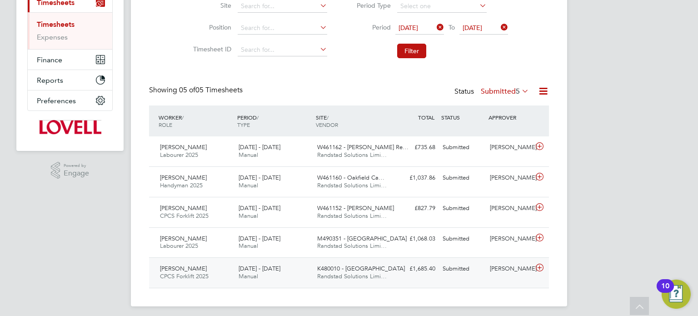
click at [499, 264] on div "[PERSON_NAME]" at bounding box center [509, 268] width 47 height 15
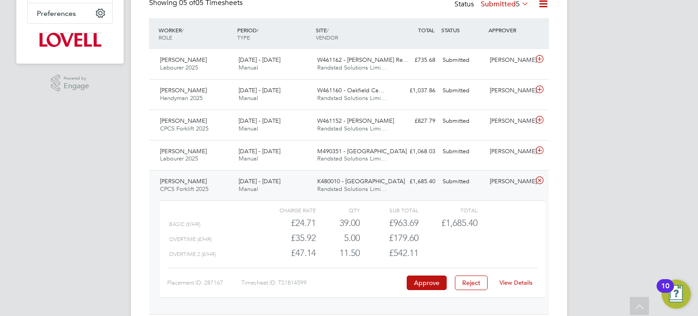
click at [502, 190] on div "Daniel Grama CPCS Forklift 2025 23 - 29 Aug 2025 23 - 29 Aug 2025 Manual K48001…" at bounding box center [349, 242] width 400 height 144
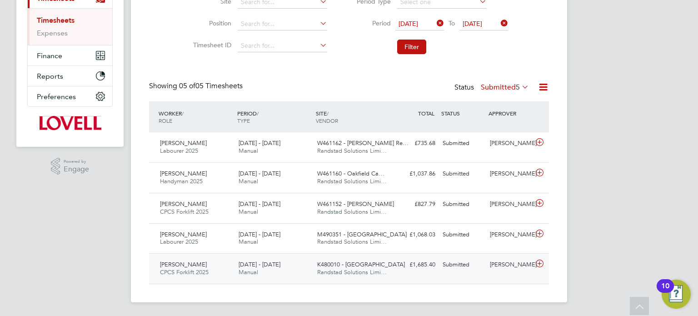
click at [464, 264] on div "Submitted" at bounding box center [462, 264] width 47 height 15
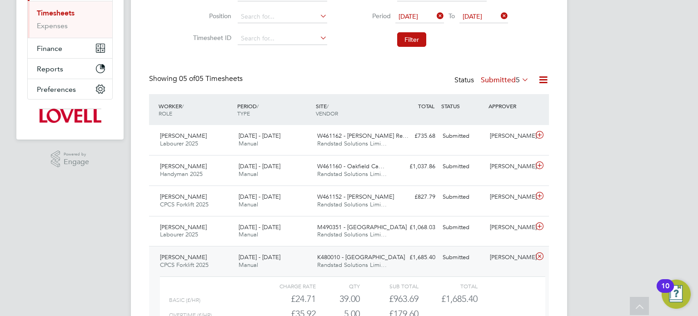
click at [464, 264] on div "Daniel Grama CPCS Forklift 2025 23 - 29 Aug 2025 23 - 29 Aug 2025 Manual K48001…" at bounding box center [349, 318] width 400 height 144
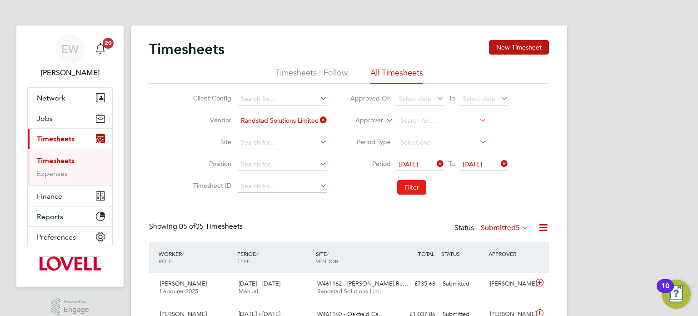
click at [402, 182] on button "Filter" at bounding box center [411, 187] width 29 height 15
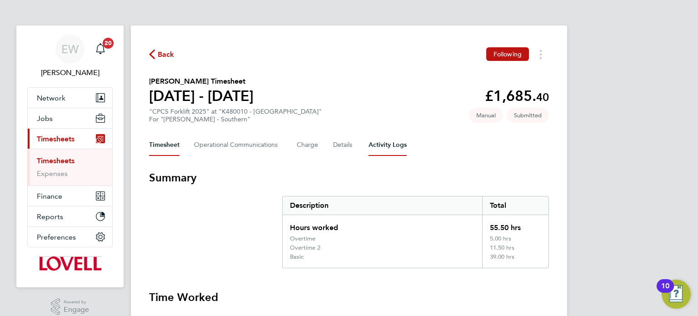
click at [387, 144] on Logs-tab "Activity Logs" at bounding box center [388, 145] width 38 height 22
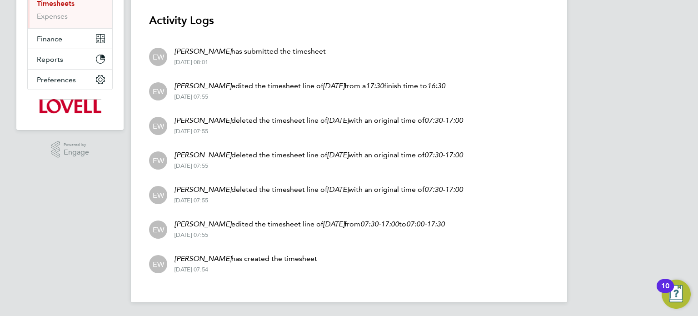
scroll to position [64, 0]
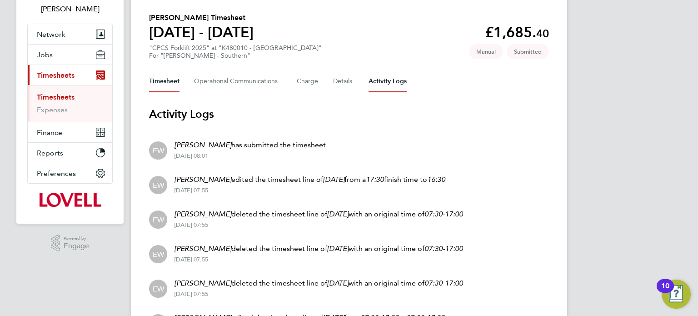
click at [165, 85] on button "Timesheet" at bounding box center [164, 81] width 30 height 22
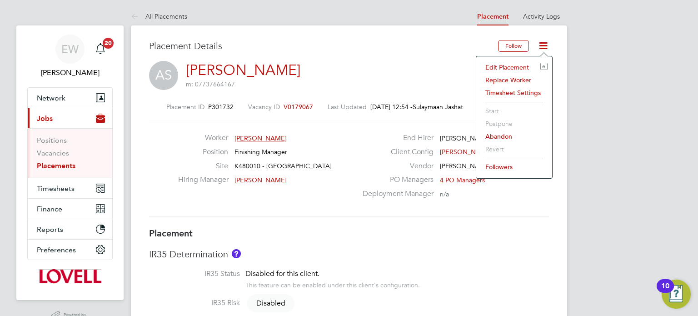
click at [506, 69] on li "Edit Placement e" at bounding box center [514, 67] width 67 height 13
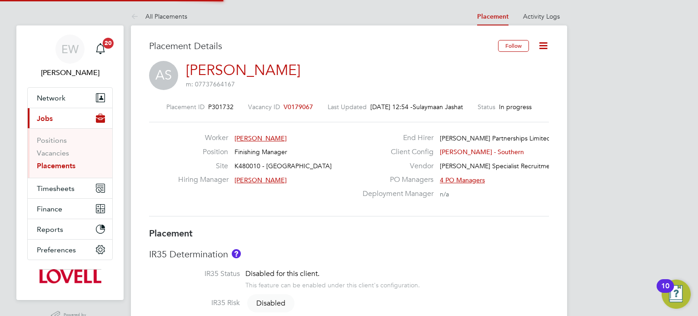
type input "[PERSON_NAME]"
type input "[DATE]"
type input "08:00"
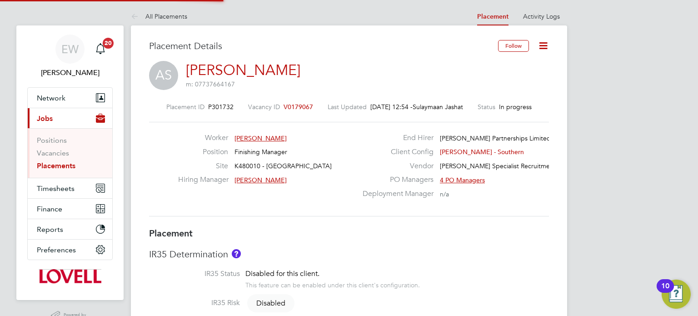
type input "17:00"
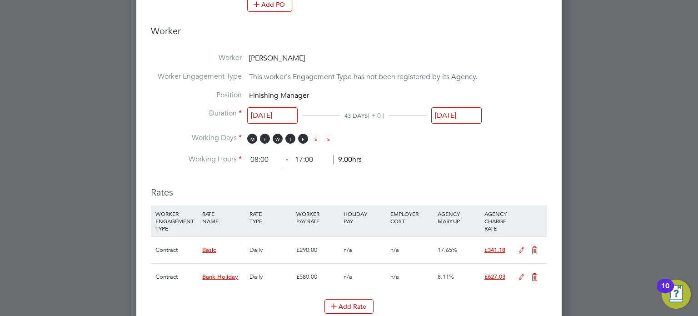
click at [454, 111] on input "[DATE]" at bounding box center [456, 115] width 50 height 17
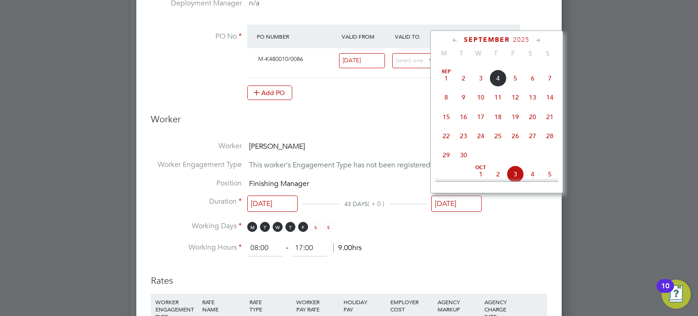
click at [519, 106] on span "12" at bounding box center [515, 97] width 17 height 17
type input "[DATE]"
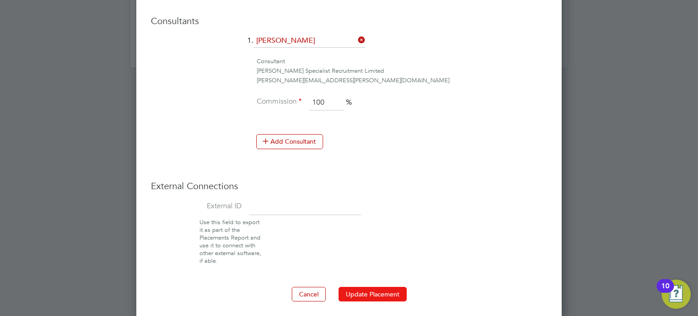
click at [375, 288] on button "Update Placement" at bounding box center [373, 294] width 68 height 15
